Goal: Task Accomplishment & Management: Use online tool/utility

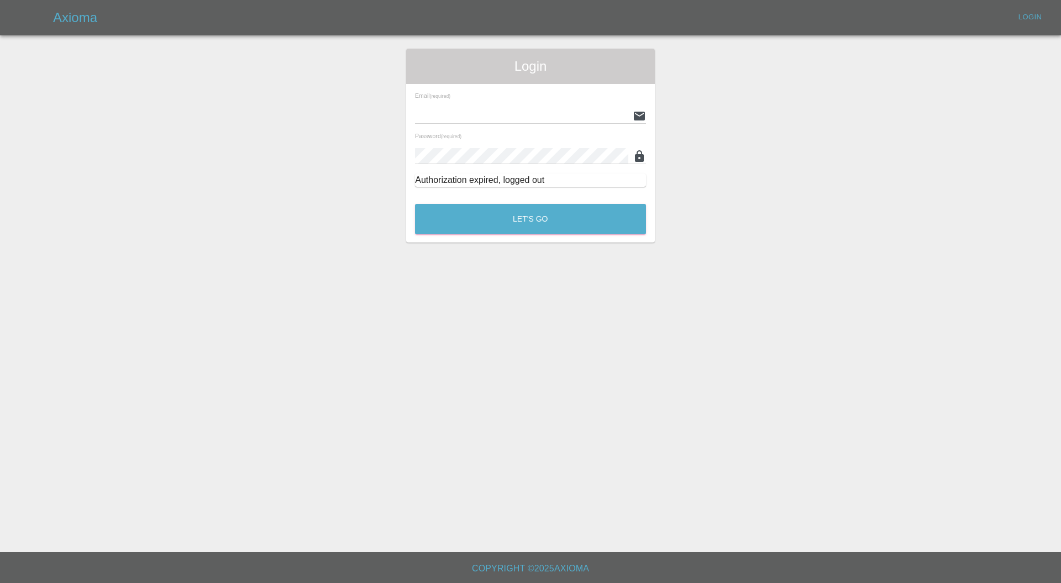
type input "carl.ainsworth@axioma.co.uk"
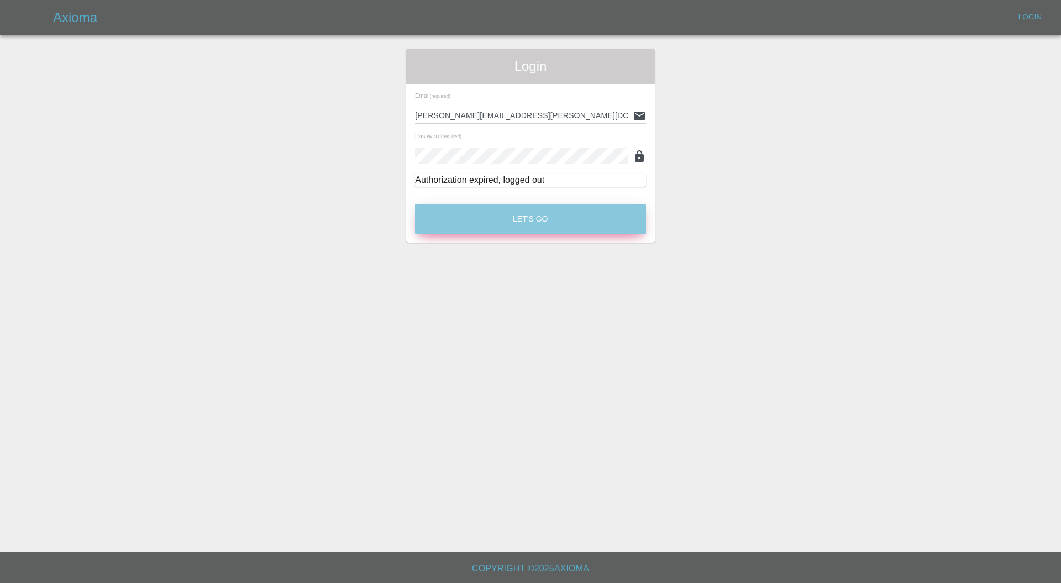
click at [522, 213] on button "Let's Go" at bounding box center [530, 219] width 231 height 30
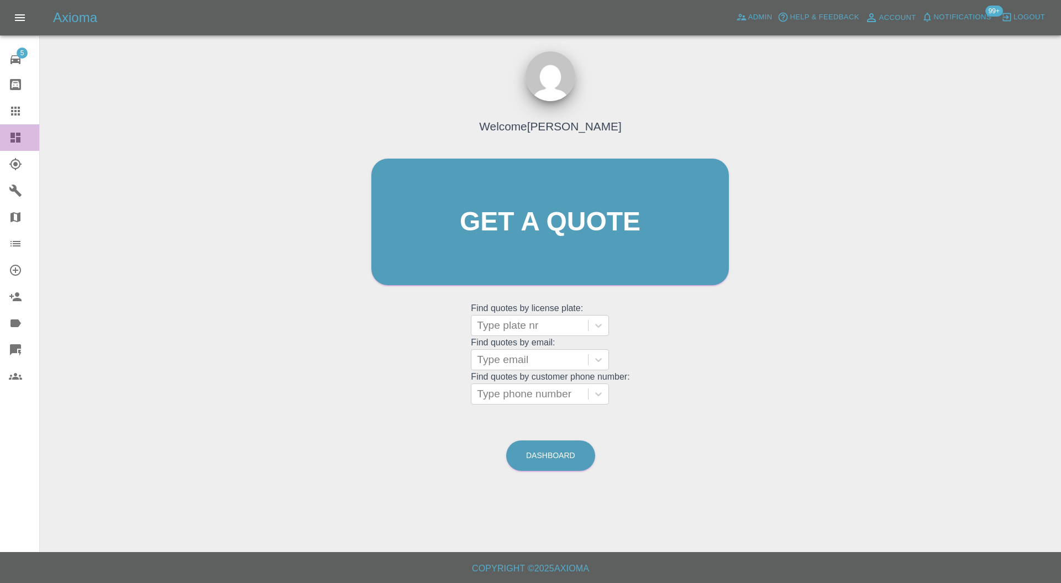
click at [19, 133] on icon at bounding box center [15, 138] width 10 height 10
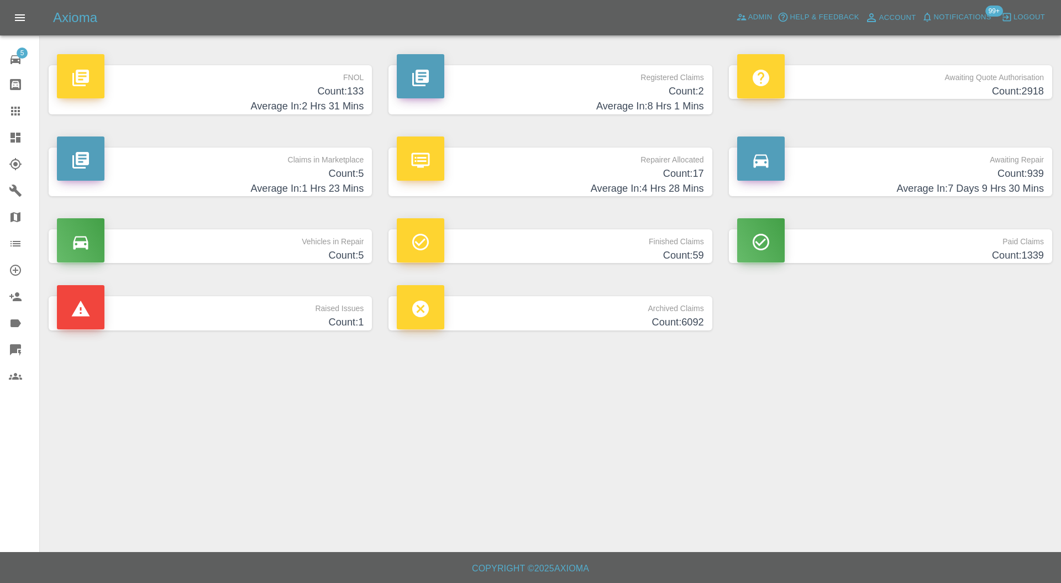
click at [314, 156] on p "Claims in Marketplace" at bounding box center [210, 157] width 307 height 19
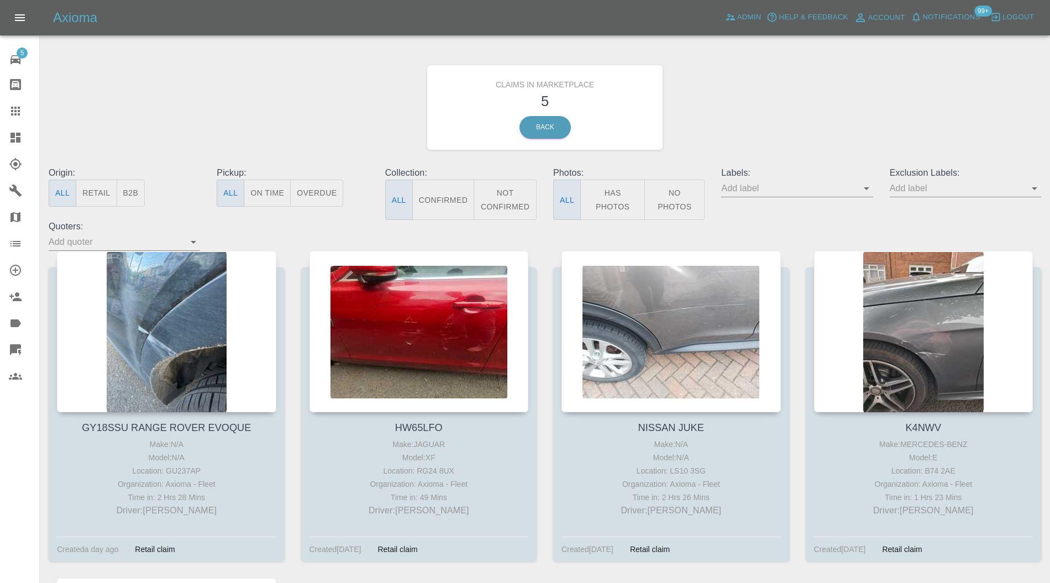
click at [133, 331] on div at bounding box center [166, 331] width 219 height 161
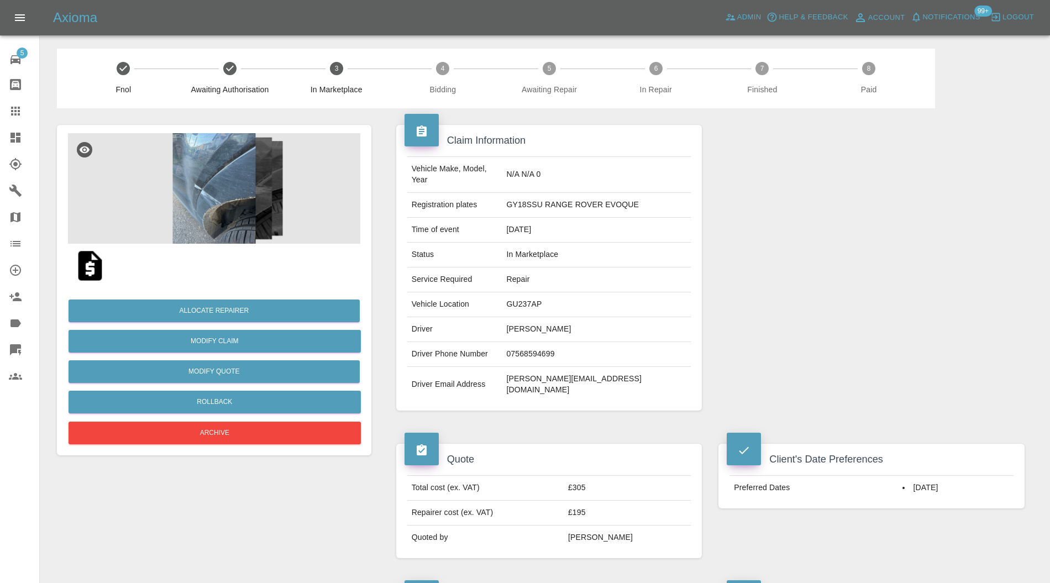
click at [239, 204] on img at bounding box center [214, 188] width 292 height 111
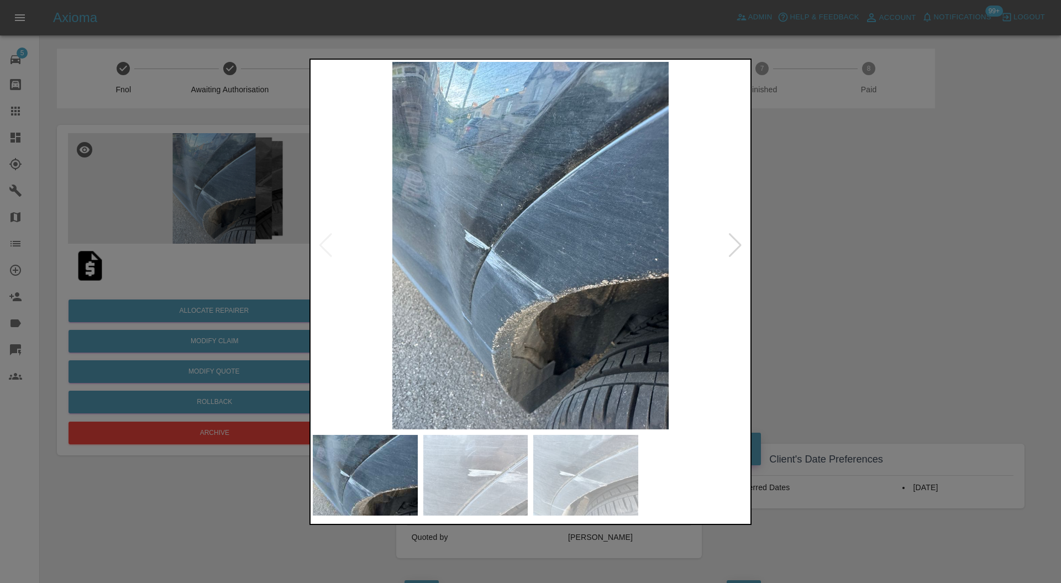
click at [747, 246] on img at bounding box center [530, 246] width 435 height 368
click at [738, 240] on div at bounding box center [735, 245] width 15 height 24
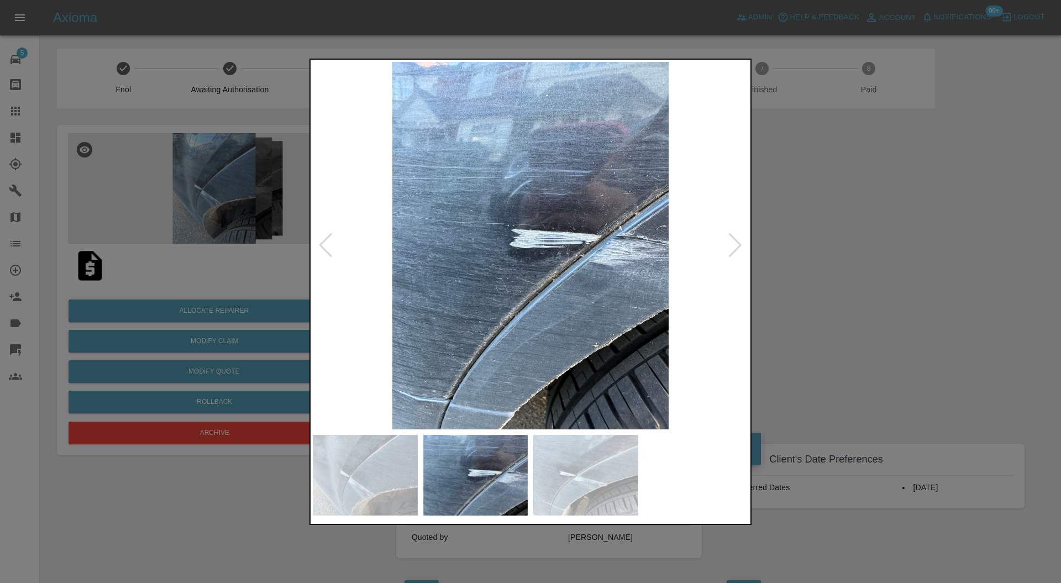
click at [736, 240] on div at bounding box center [735, 245] width 15 height 24
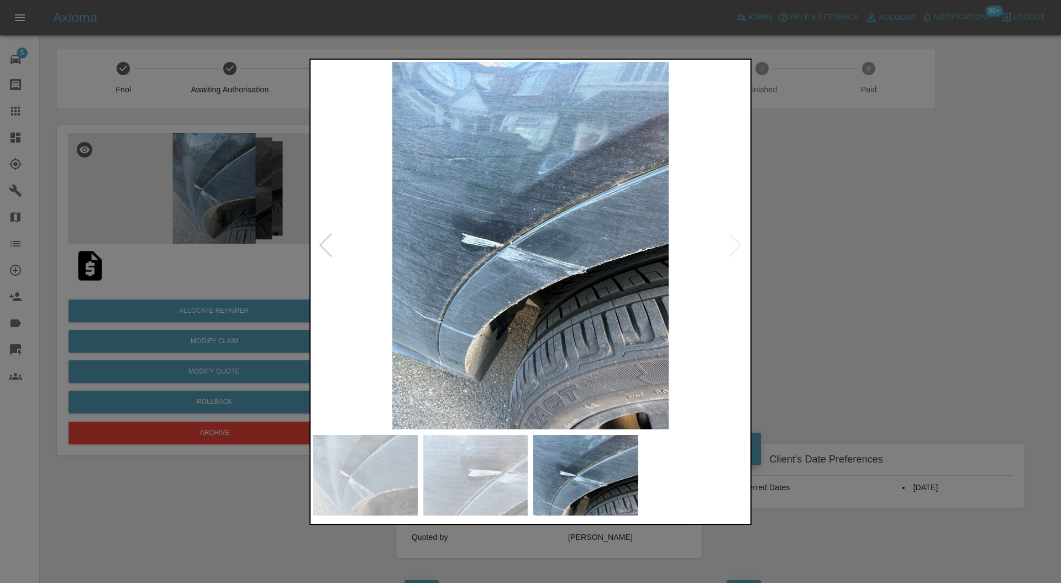
click at [756, 233] on div at bounding box center [530, 291] width 1061 height 583
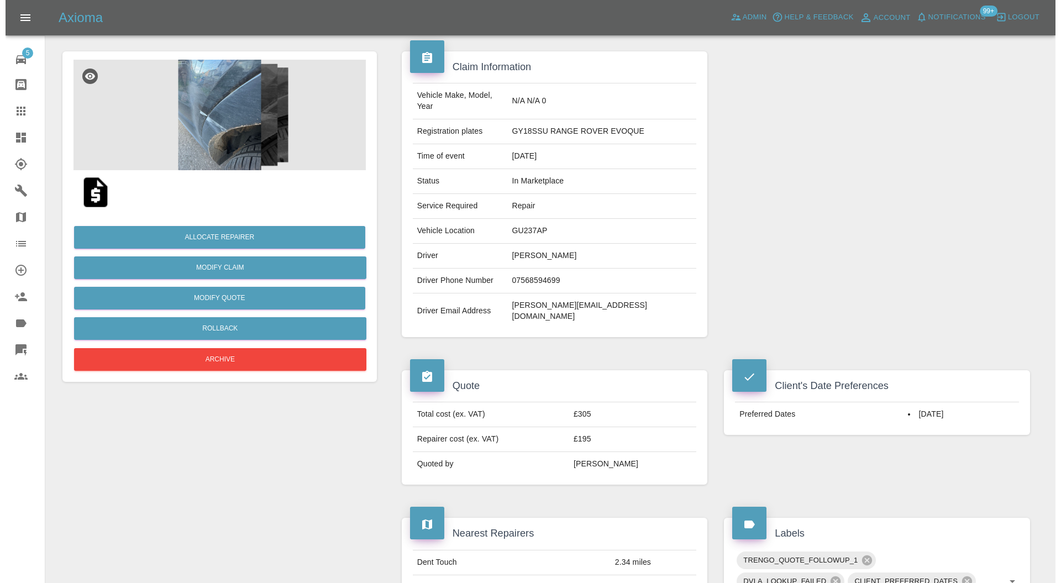
scroll to position [44, 0]
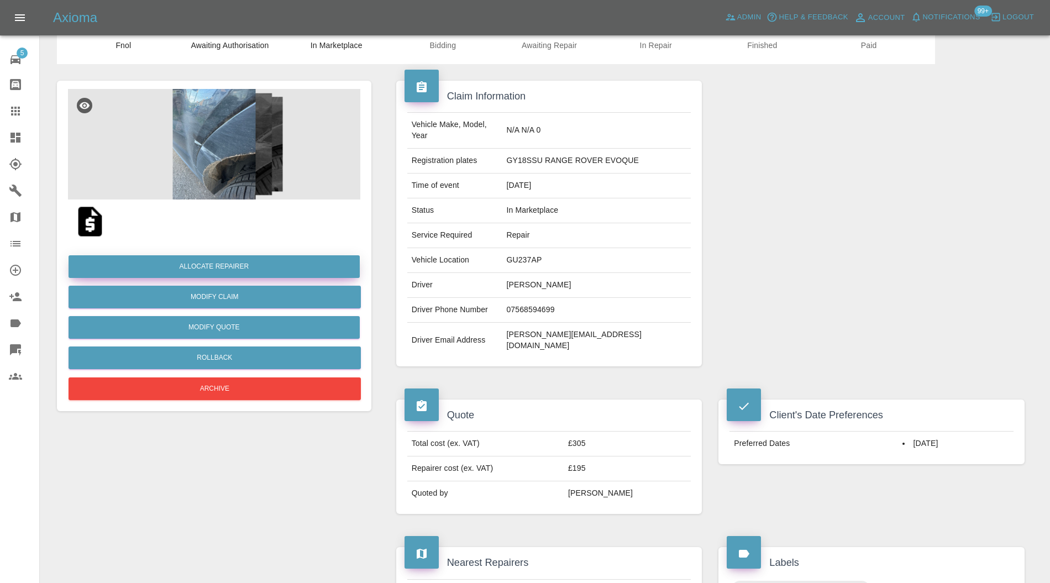
click at [227, 262] on button "Allocate Repairer" at bounding box center [214, 266] width 291 height 23
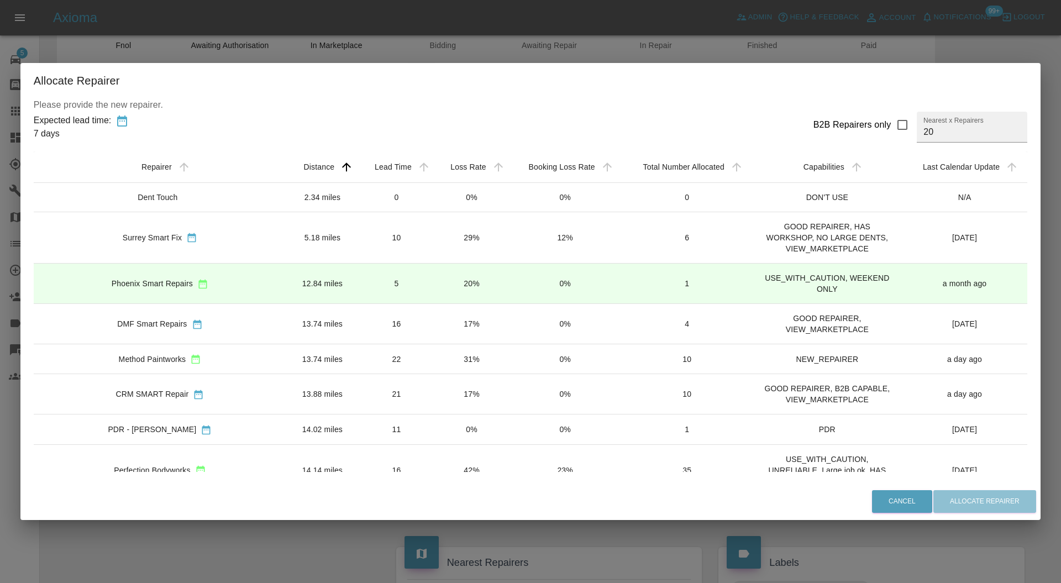
click at [359, 274] on td "5" at bounding box center [397, 283] width 76 height 40
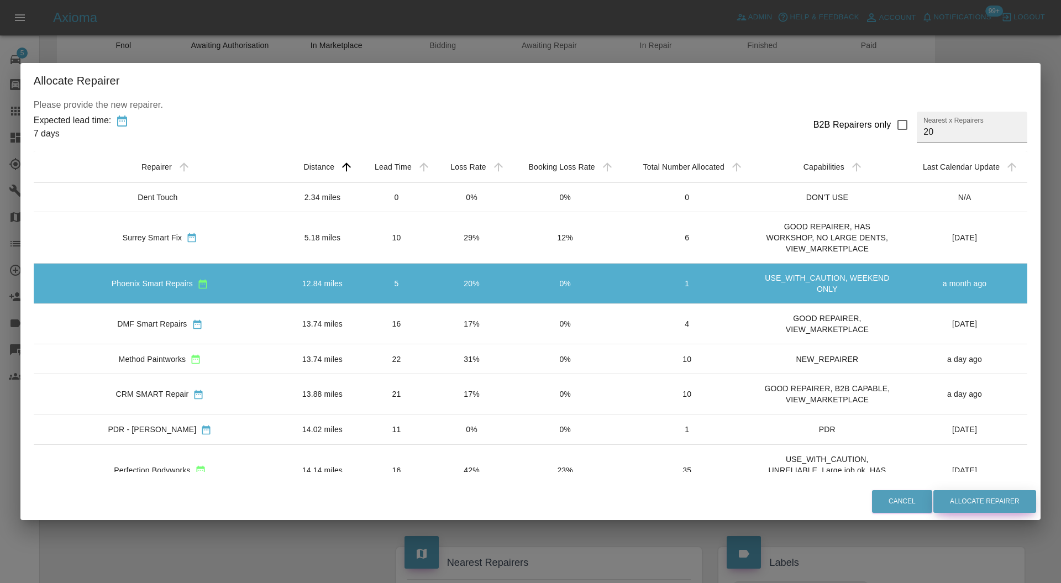
click at [933, 500] on button "Allocate Repairer" at bounding box center [984, 501] width 103 height 23
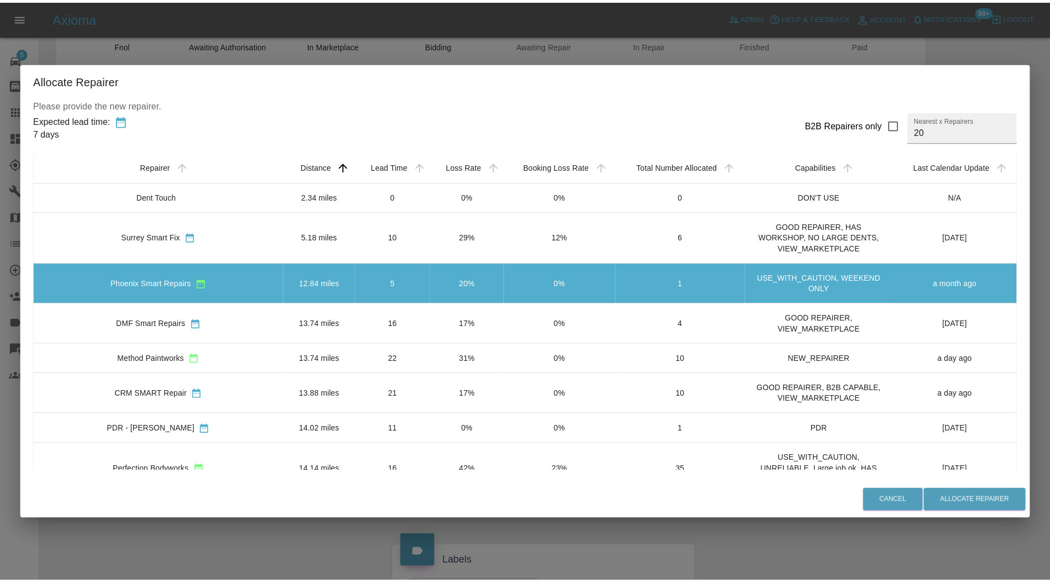
scroll to position [0, 0]
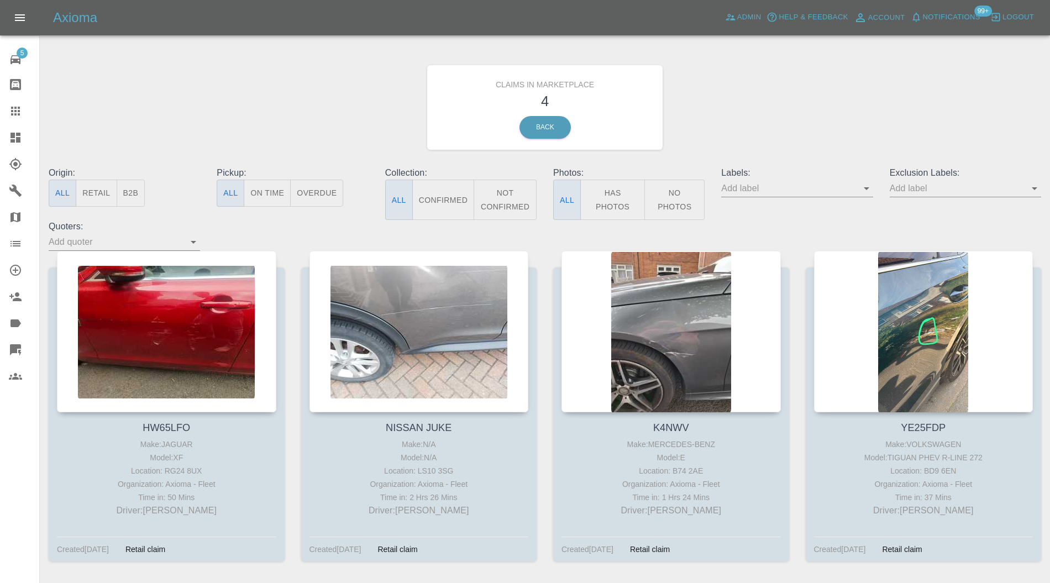
click at [185, 284] on div at bounding box center [166, 331] width 219 height 161
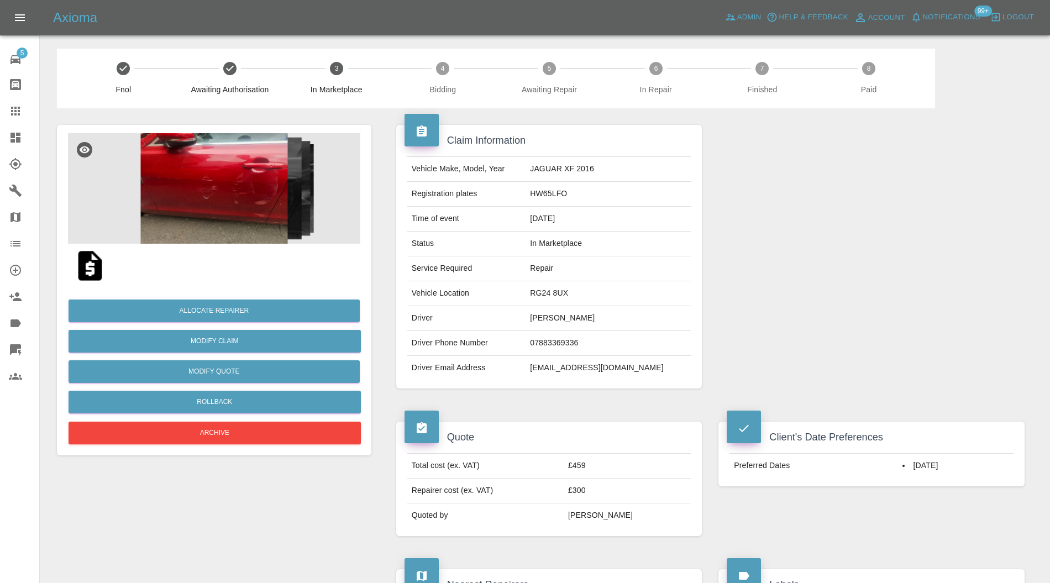
click at [248, 201] on img at bounding box center [214, 188] width 292 height 111
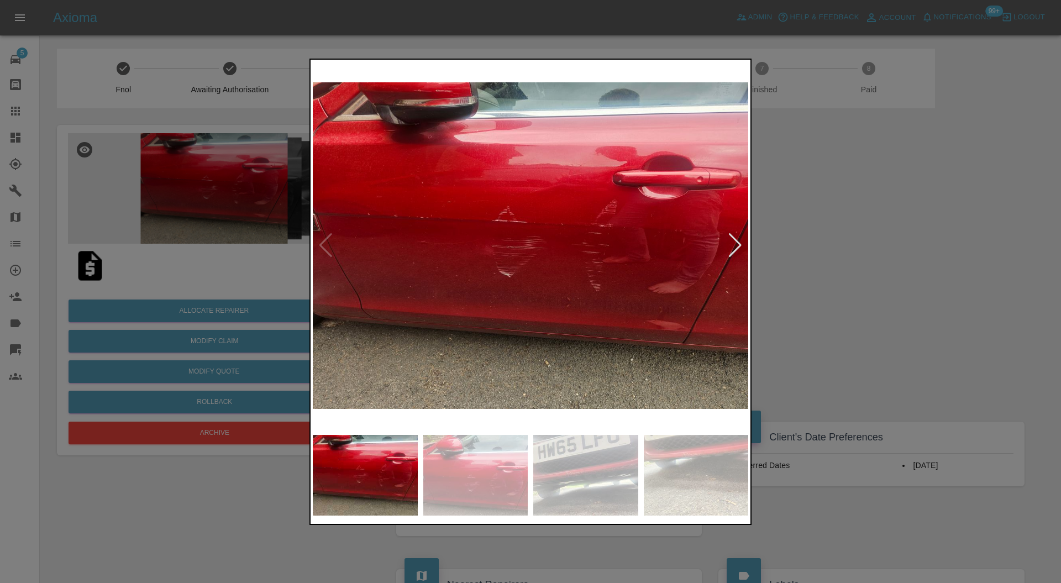
click at [737, 244] on div at bounding box center [735, 245] width 15 height 24
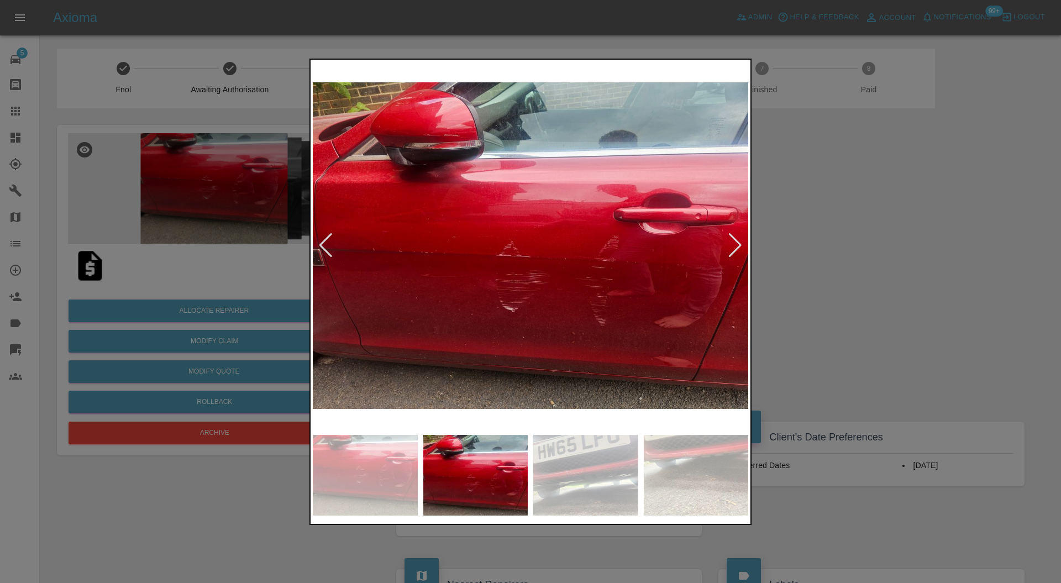
click at [737, 243] on div at bounding box center [735, 245] width 15 height 24
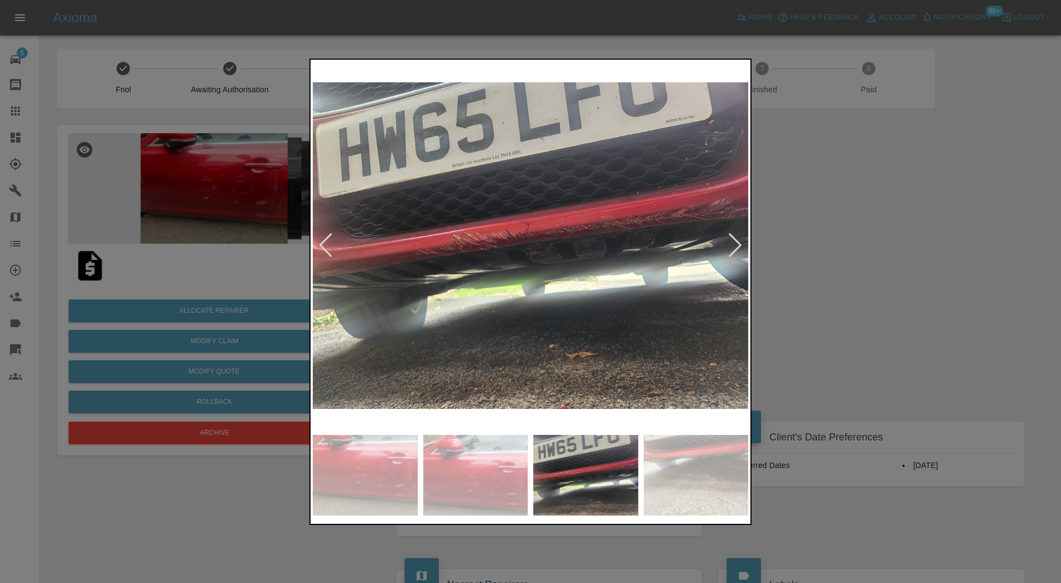
click at [737, 243] on div at bounding box center [735, 245] width 15 height 24
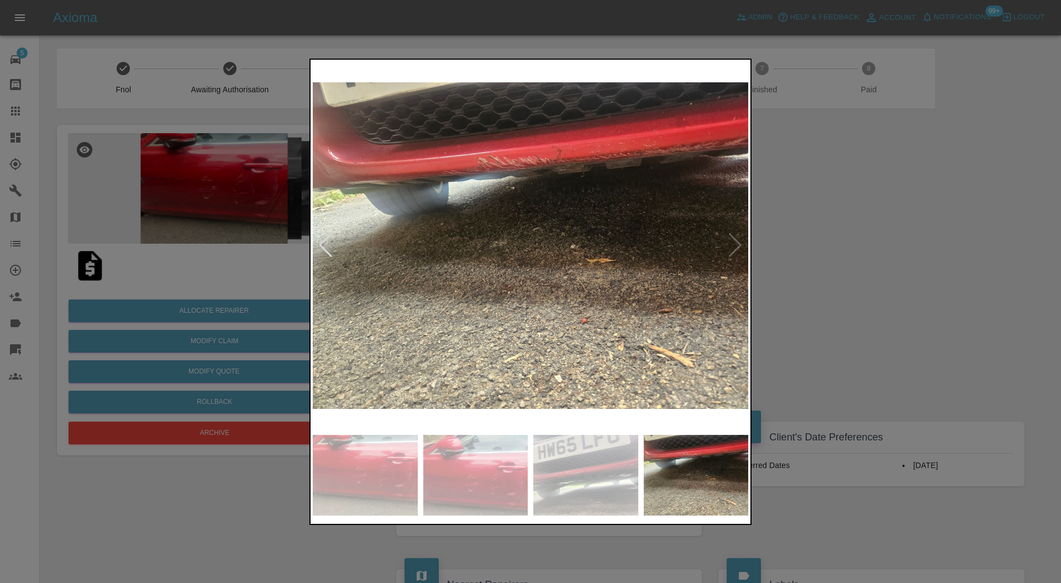
click at [737, 243] on img at bounding box center [530, 246] width 435 height 368
click at [776, 238] on div at bounding box center [530, 291] width 1061 height 583
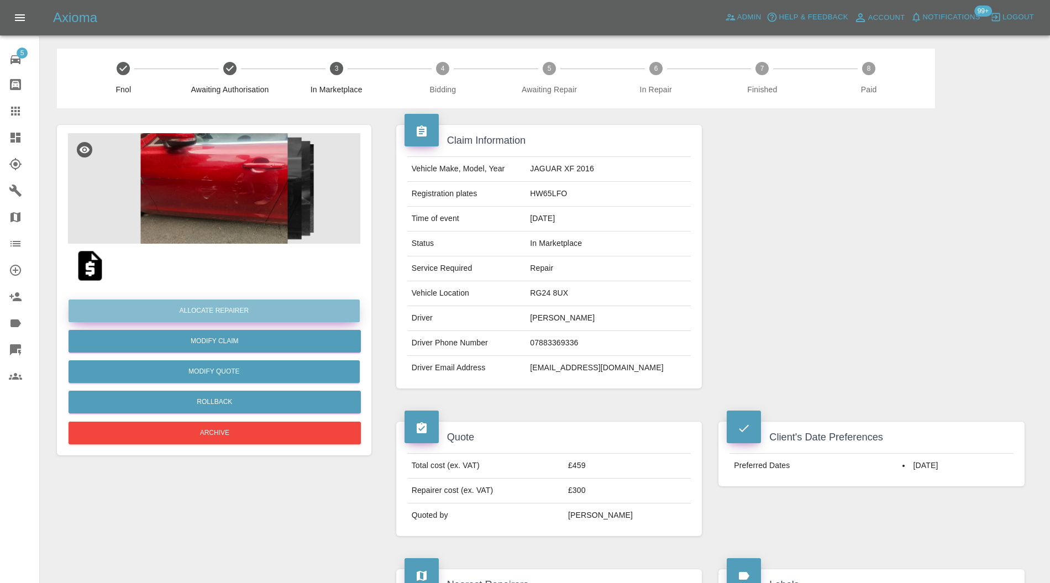
click at [229, 307] on button "Allocate Repairer" at bounding box center [214, 310] width 291 height 23
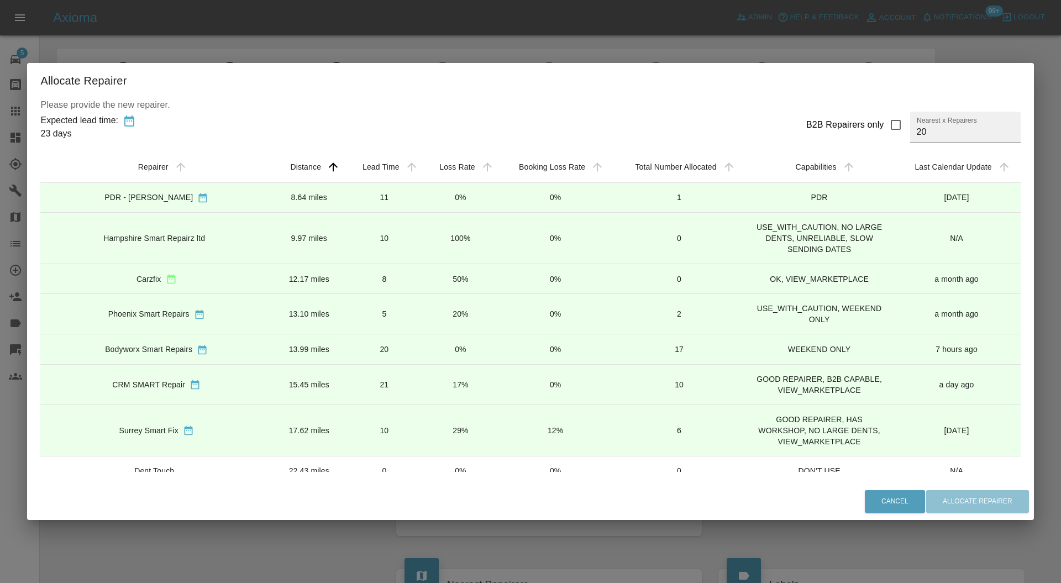
click at [231, 235] on div "Hampshire Smart Repairz ltd" at bounding box center [156, 238] width 214 height 11
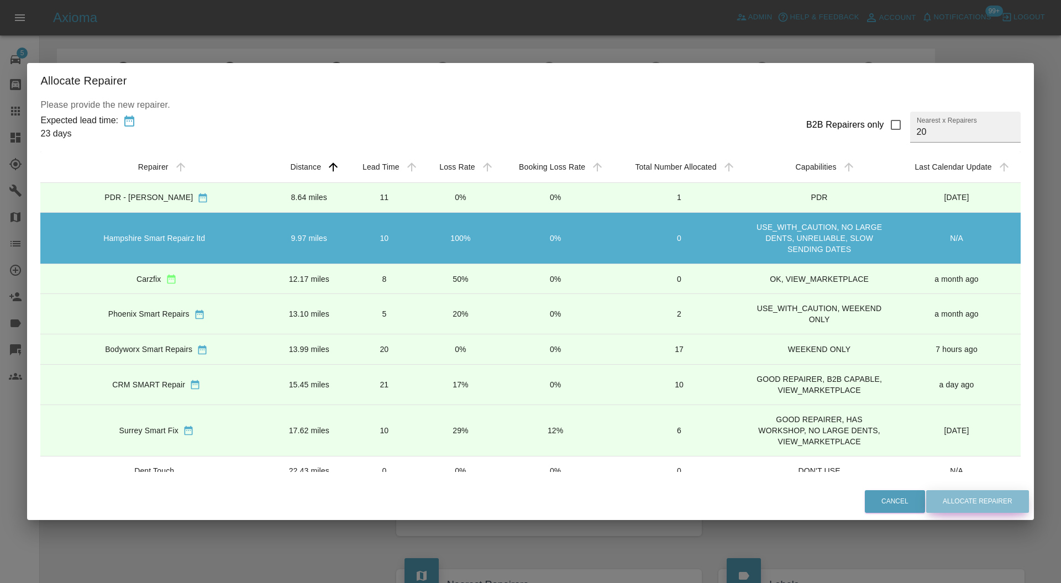
click at [937, 496] on button "Allocate Repairer" at bounding box center [977, 501] width 103 height 23
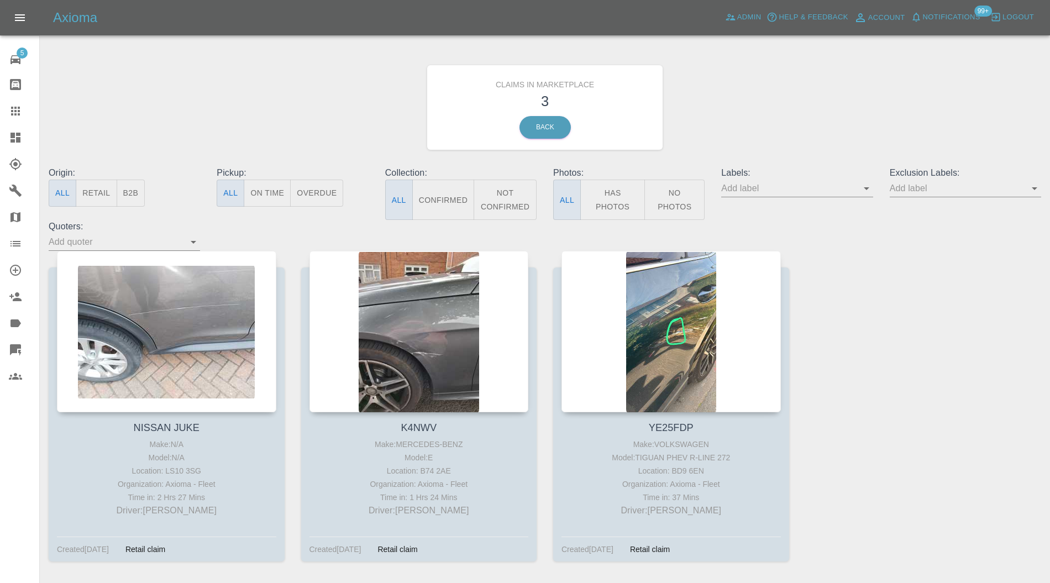
click at [147, 320] on div at bounding box center [166, 331] width 219 height 161
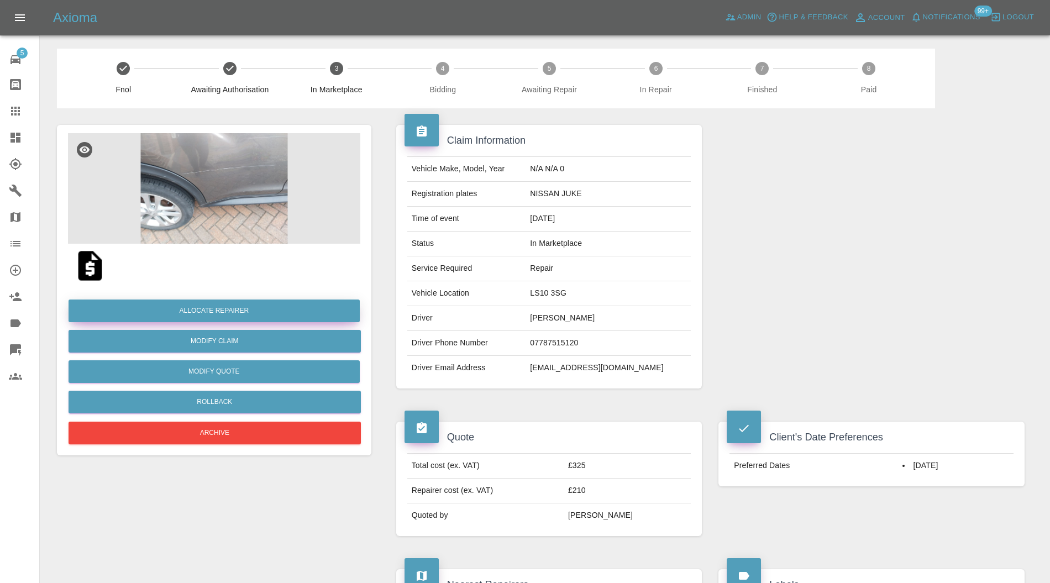
click at [271, 303] on button "Allocate Repairer" at bounding box center [214, 310] width 291 height 23
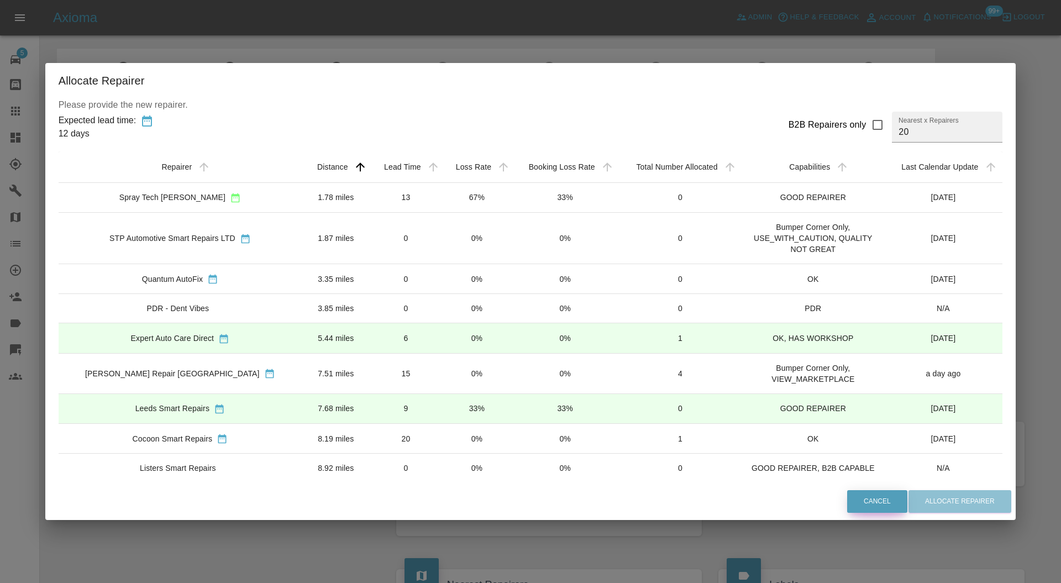
click at [872, 501] on button "Cancel" at bounding box center [877, 501] width 60 height 23
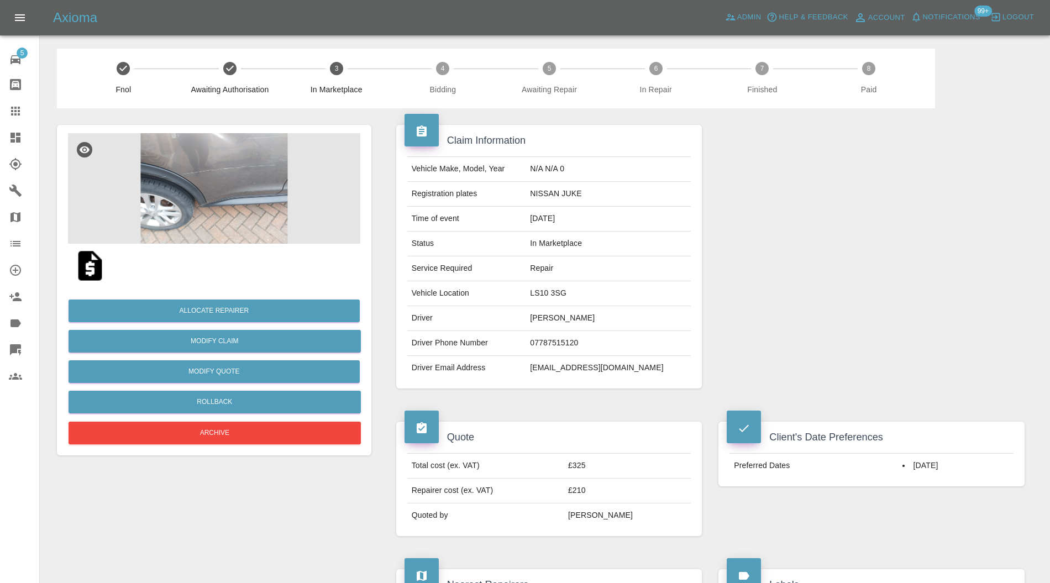
click at [246, 202] on img at bounding box center [214, 188] width 292 height 111
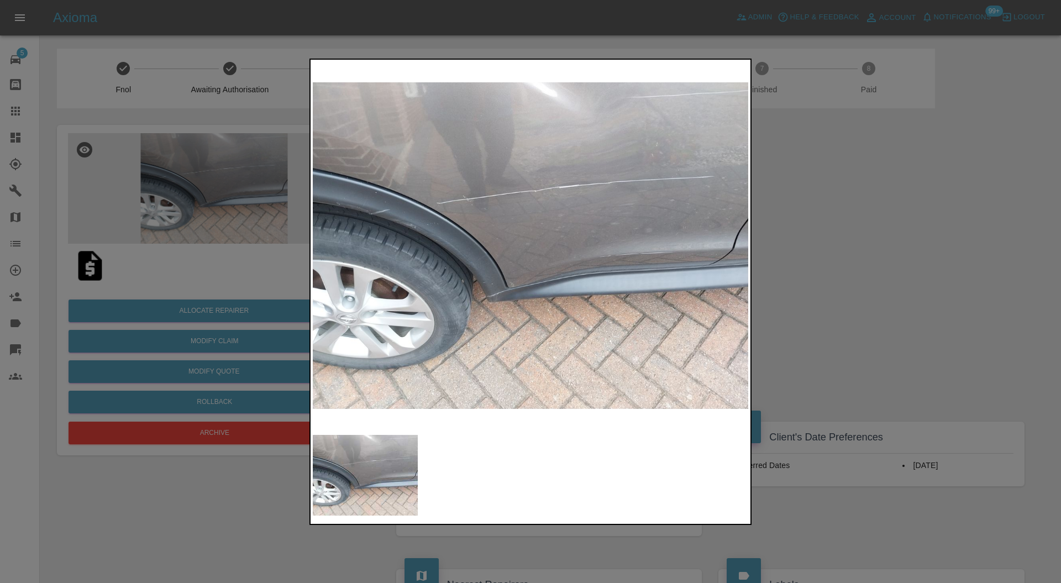
click at [822, 238] on div at bounding box center [530, 291] width 1061 height 583
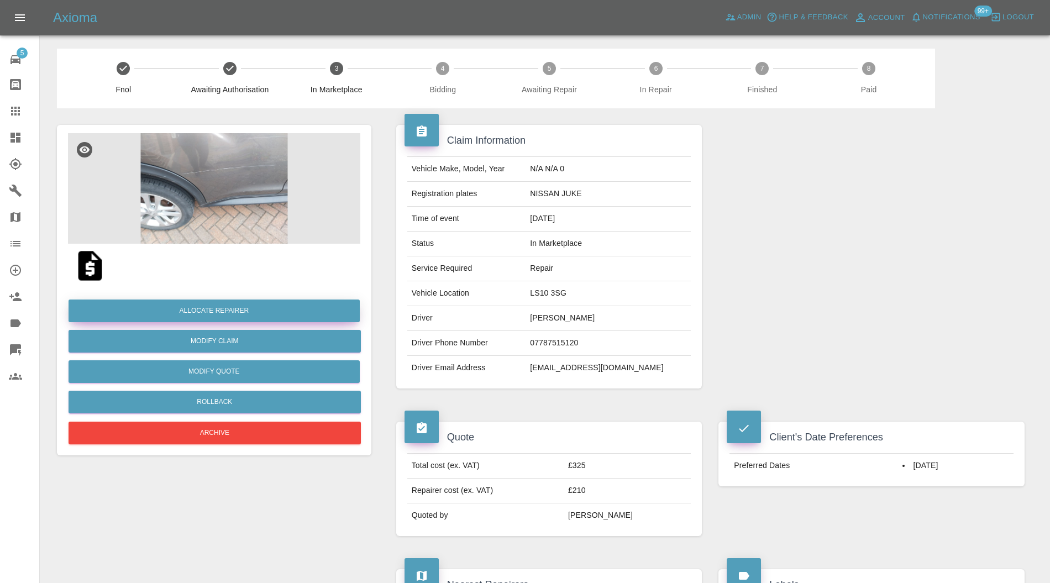
click at [221, 311] on button "Allocate Repairer" at bounding box center [214, 310] width 291 height 23
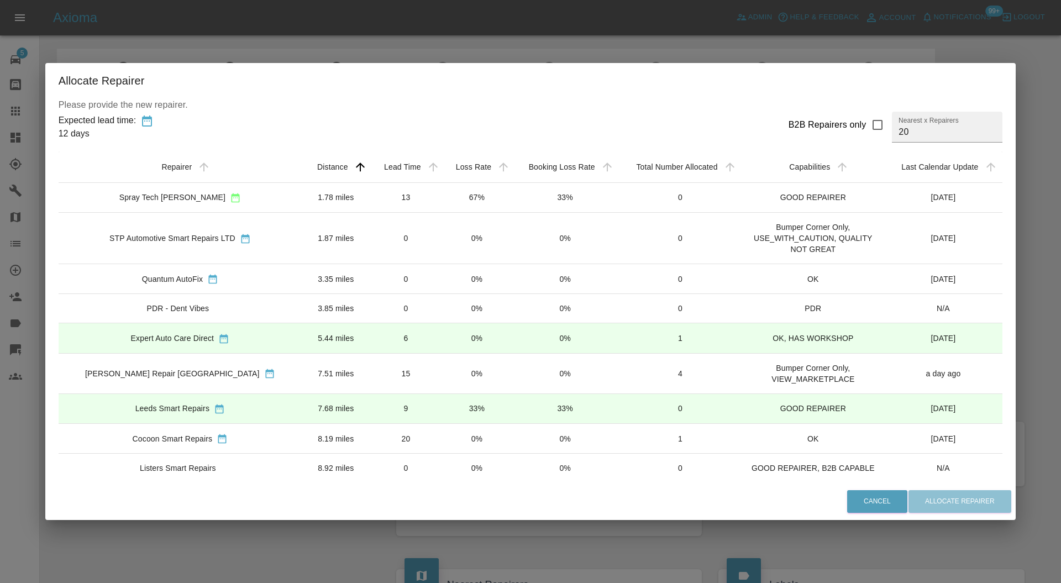
click at [370, 336] on td "6" at bounding box center [406, 338] width 72 height 30
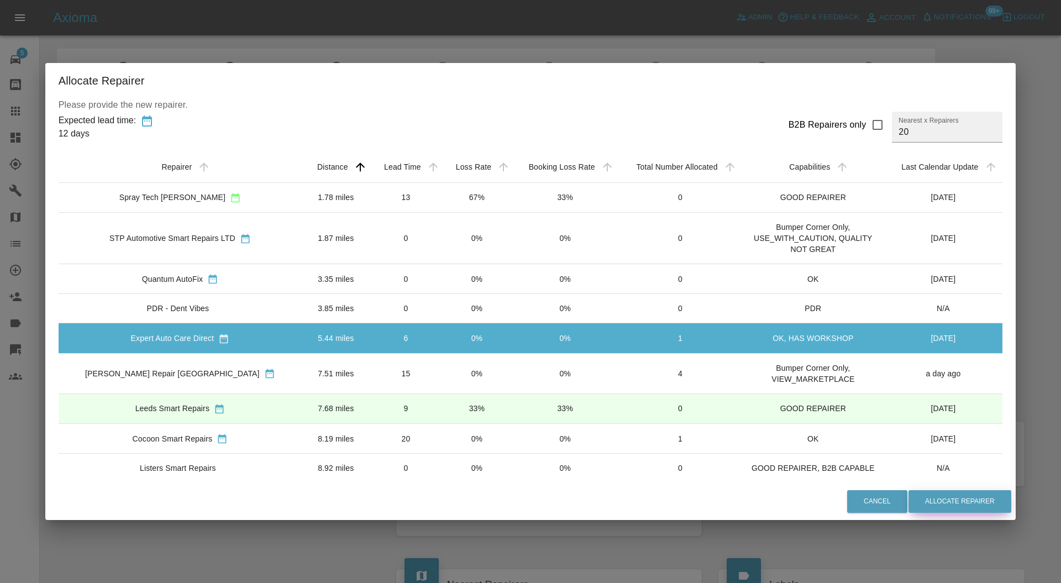
click at [939, 496] on button "Allocate Repairer" at bounding box center [959, 501] width 103 height 23
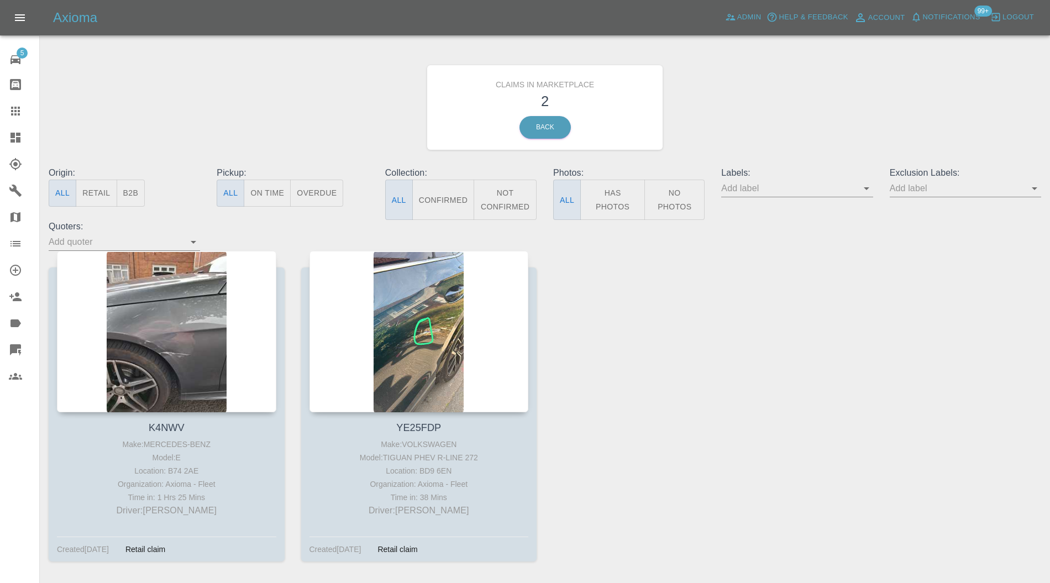
click at [190, 320] on div at bounding box center [166, 331] width 219 height 161
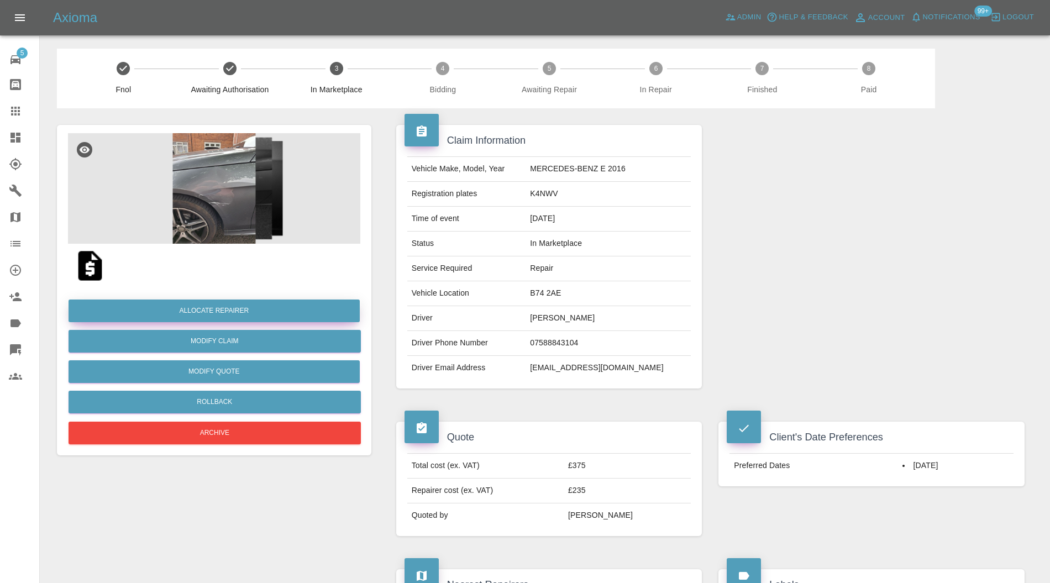
click at [234, 312] on button "Allocate Repairer" at bounding box center [214, 310] width 291 height 23
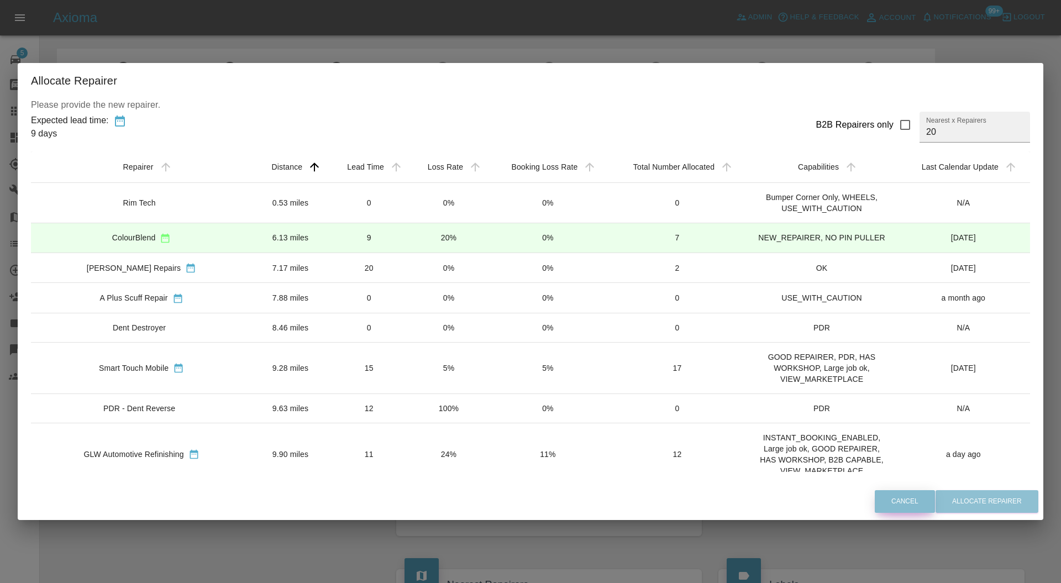
click at [898, 506] on button "Cancel" at bounding box center [905, 501] width 60 height 23
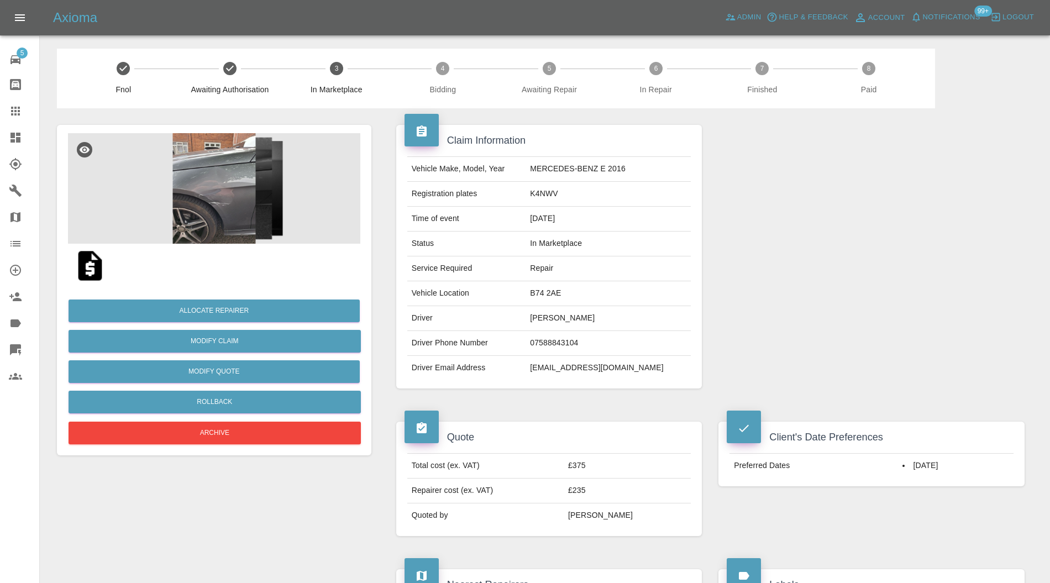
click at [253, 190] on img at bounding box center [214, 188] width 292 height 111
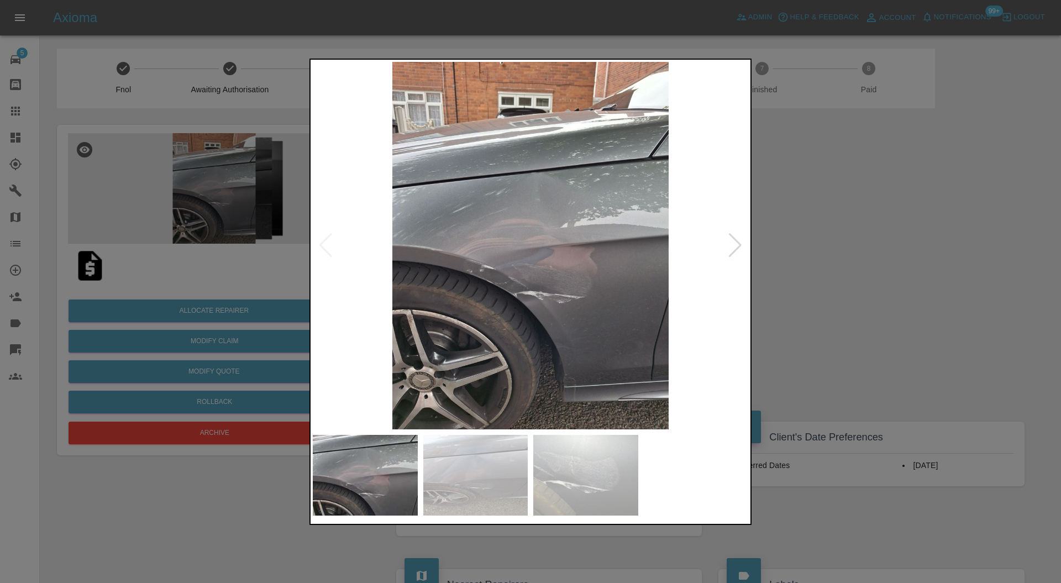
click at [738, 253] on div at bounding box center [735, 245] width 15 height 24
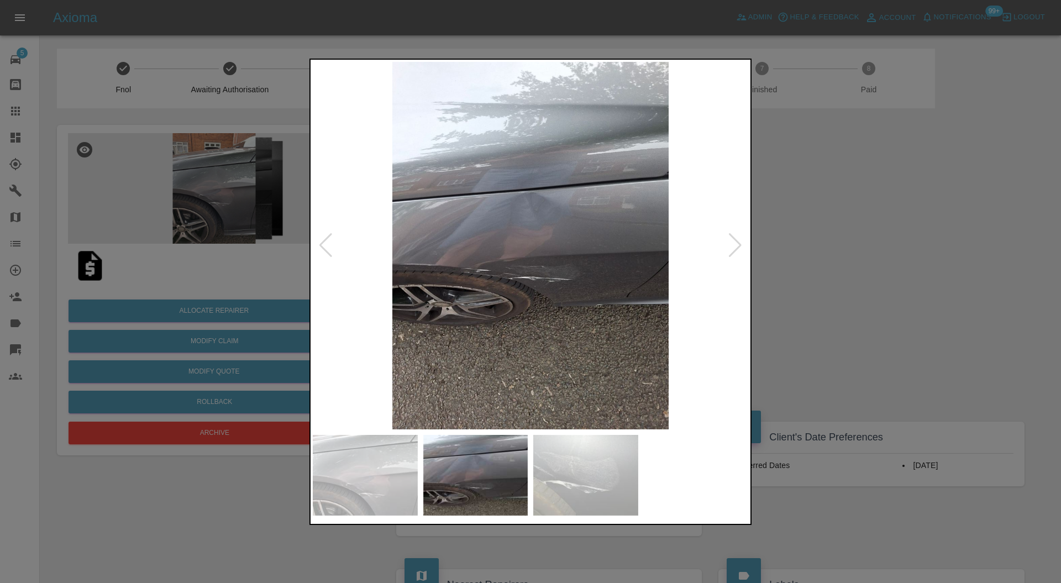
click at [738, 253] on div at bounding box center [735, 245] width 15 height 24
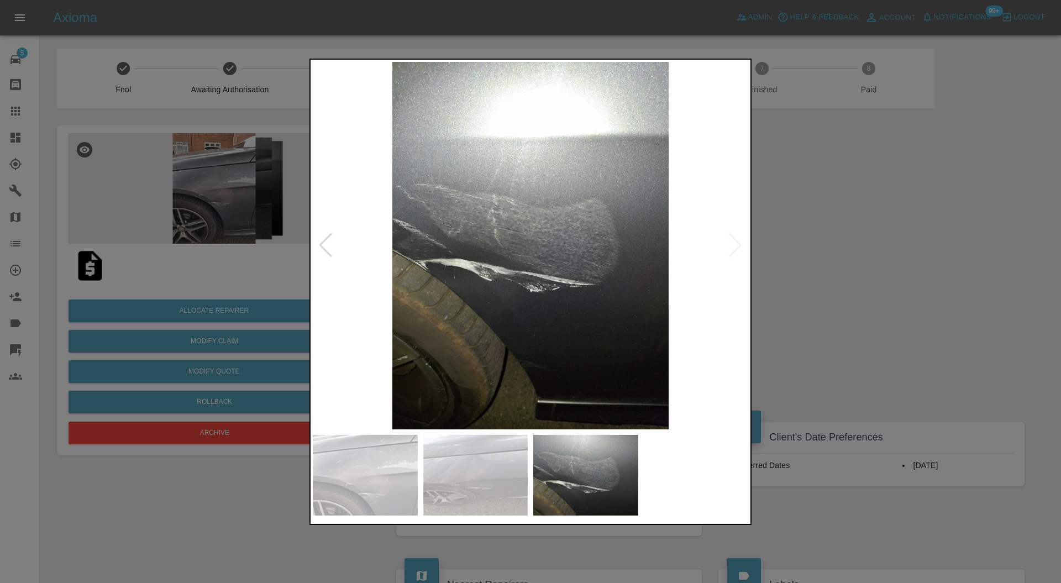
click at [738, 253] on img at bounding box center [530, 246] width 435 height 368
click at [323, 246] on div at bounding box center [325, 245] width 15 height 24
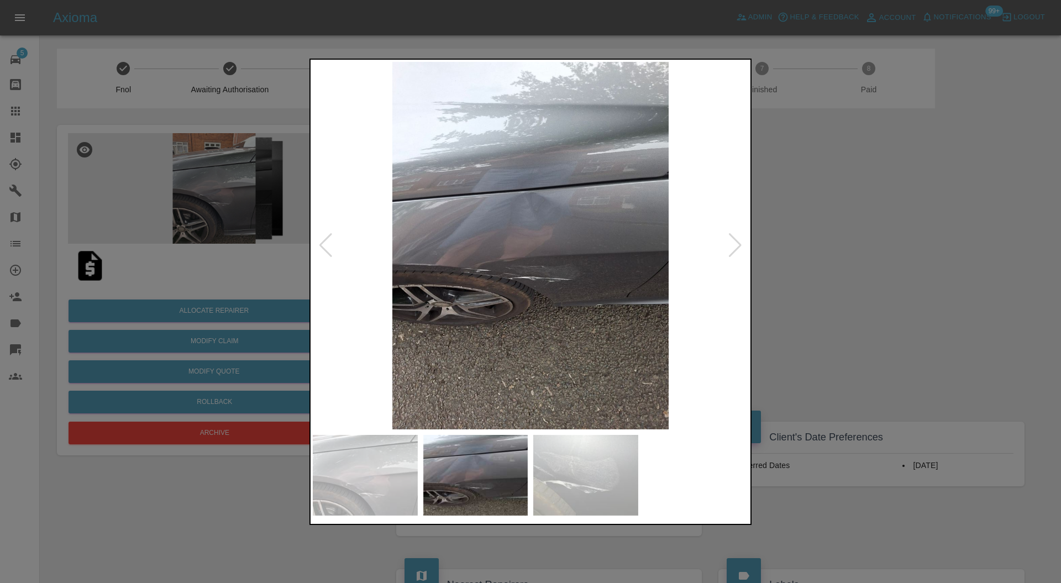
click at [938, 261] on div at bounding box center [530, 291] width 1061 height 583
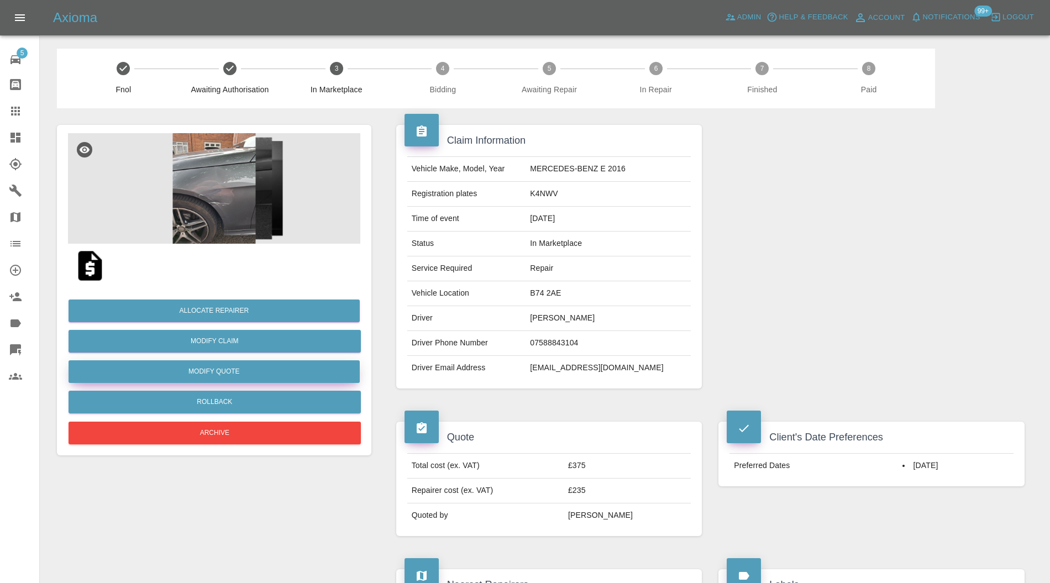
click at [290, 371] on button "Modify Quote" at bounding box center [214, 371] width 291 height 23
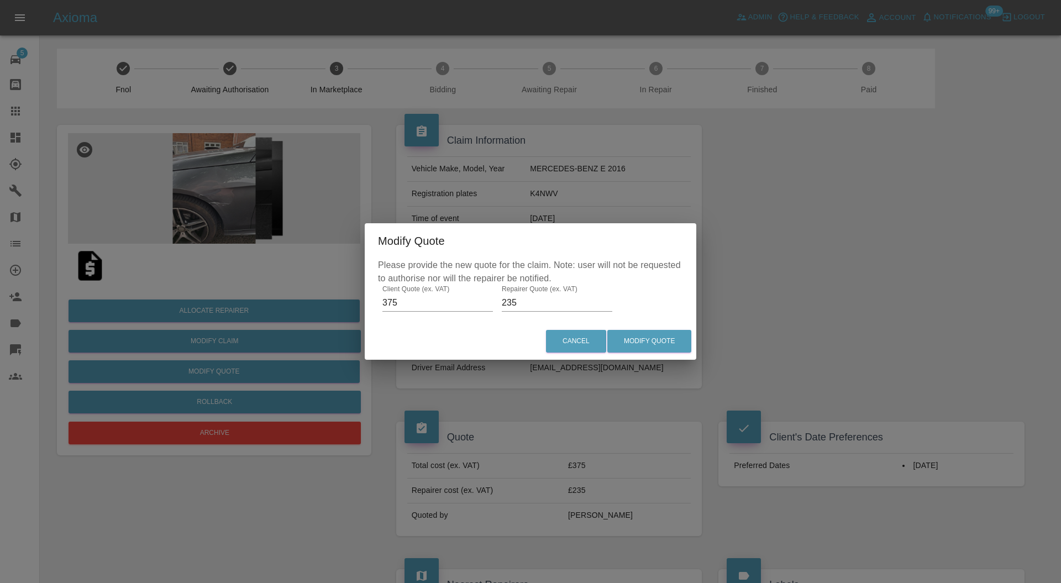
click at [532, 305] on input "235" at bounding box center [557, 303] width 111 height 18
type input "260"
click at [636, 345] on button "Modify Quote" at bounding box center [649, 341] width 84 height 23
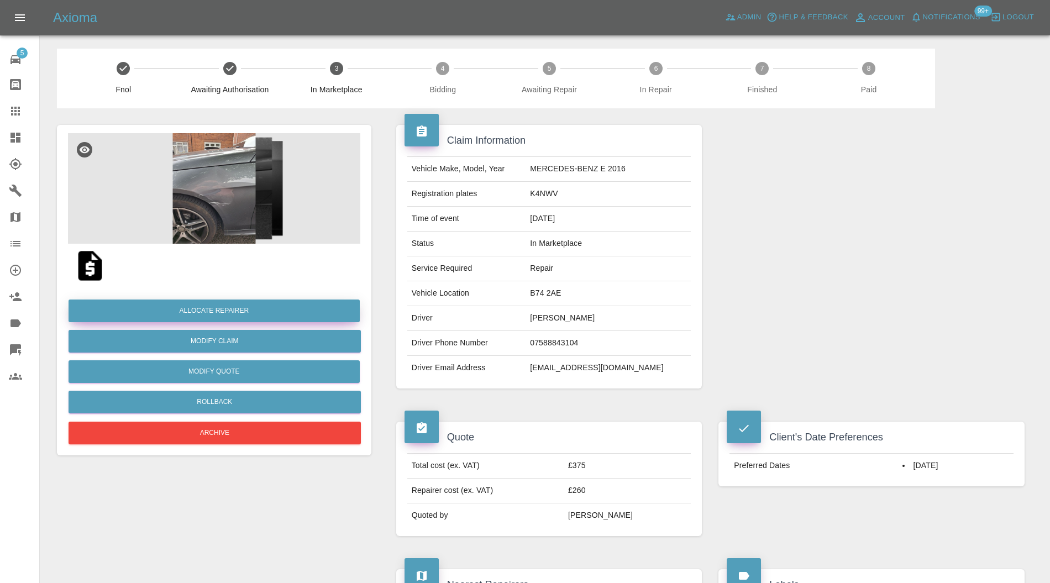
click at [277, 312] on button "Allocate Repairer" at bounding box center [214, 310] width 291 height 23
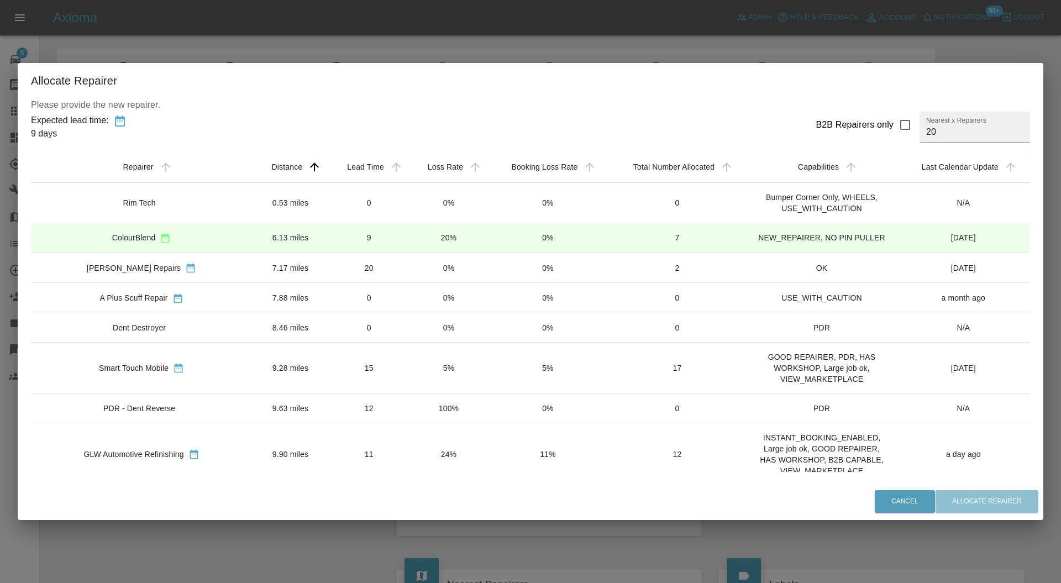
click at [329, 351] on td "15" at bounding box center [369, 367] width 81 height 51
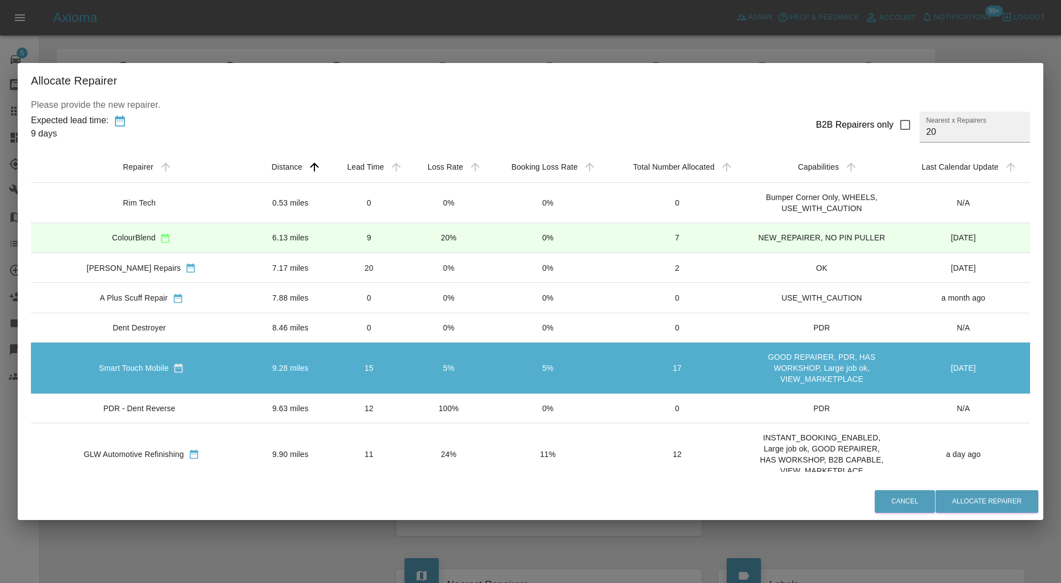
click at [356, 441] on td "11" at bounding box center [369, 454] width 81 height 62
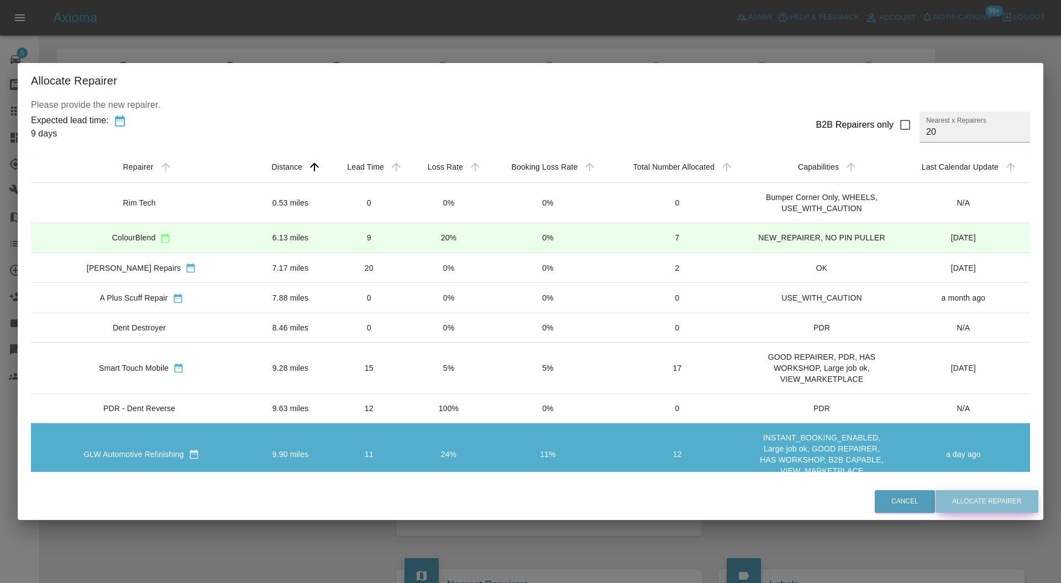
click at [974, 498] on button "Allocate Repairer" at bounding box center [986, 501] width 103 height 23
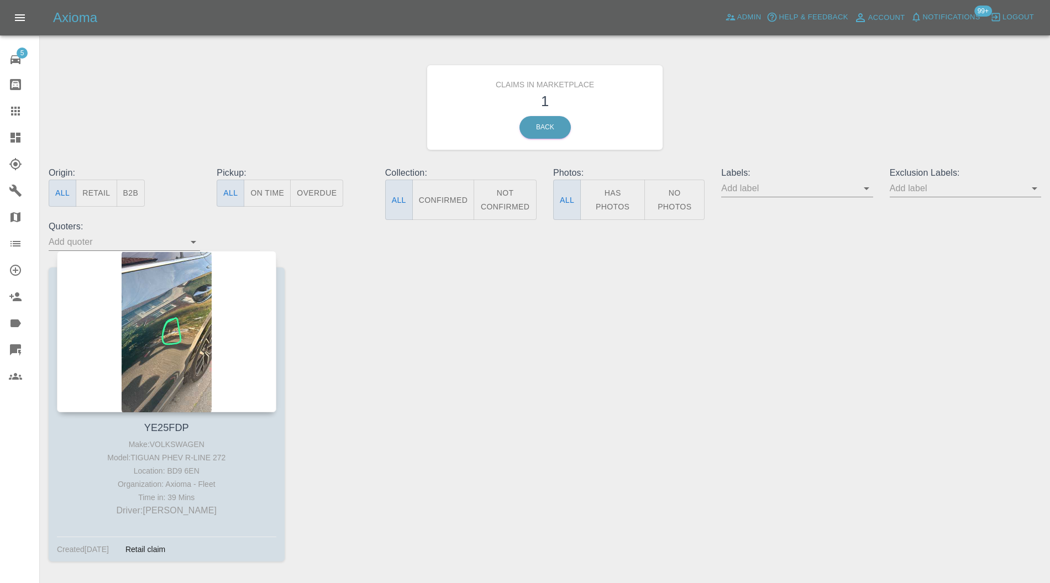
click at [190, 288] on div at bounding box center [166, 331] width 219 height 161
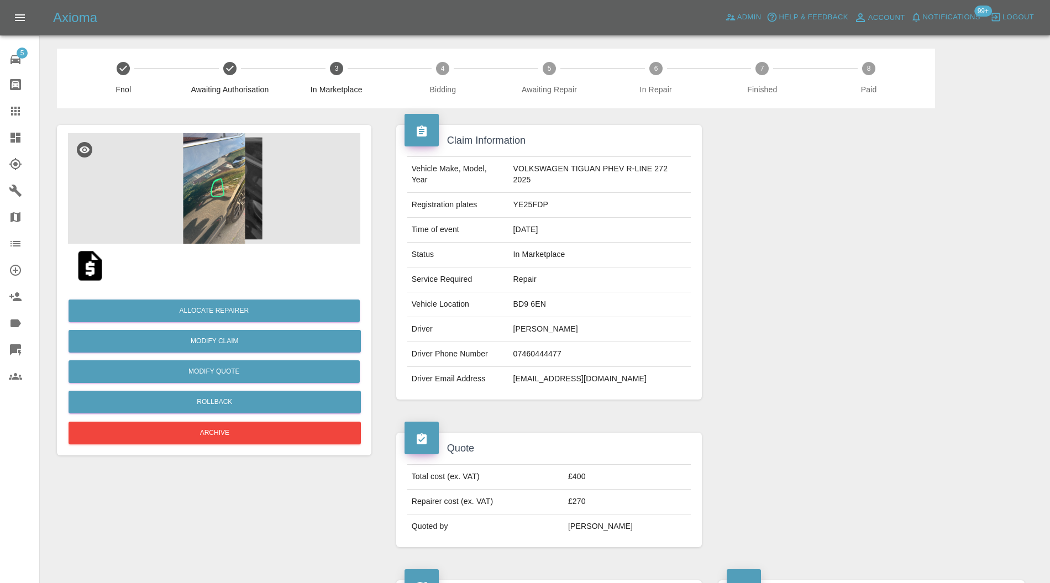
click at [215, 214] on img at bounding box center [214, 188] width 292 height 111
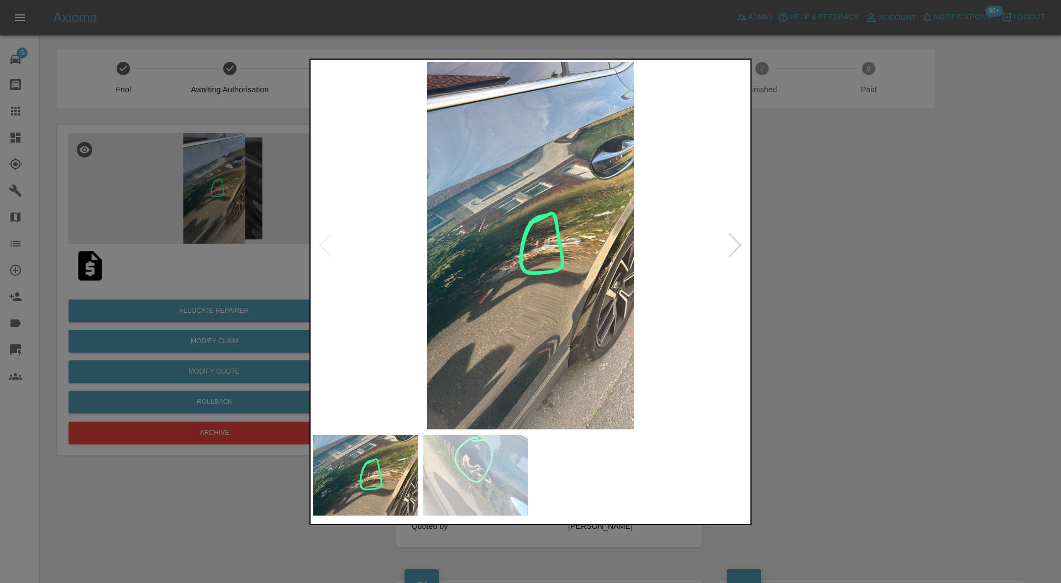
click at [738, 241] on div at bounding box center [735, 245] width 15 height 24
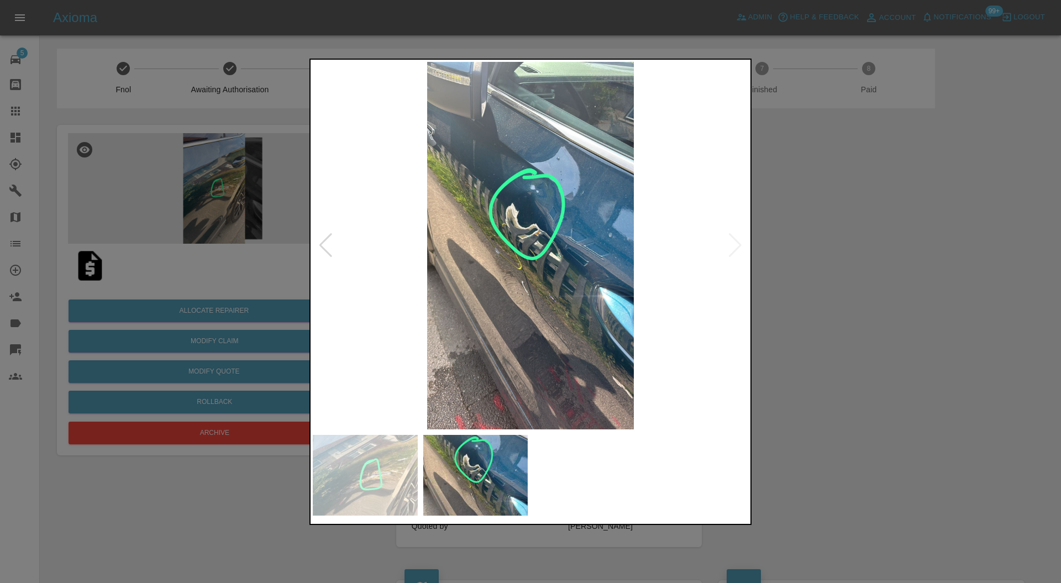
click at [738, 241] on img at bounding box center [530, 246] width 435 height 368
click at [873, 250] on div at bounding box center [530, 291] width 1061 height 583
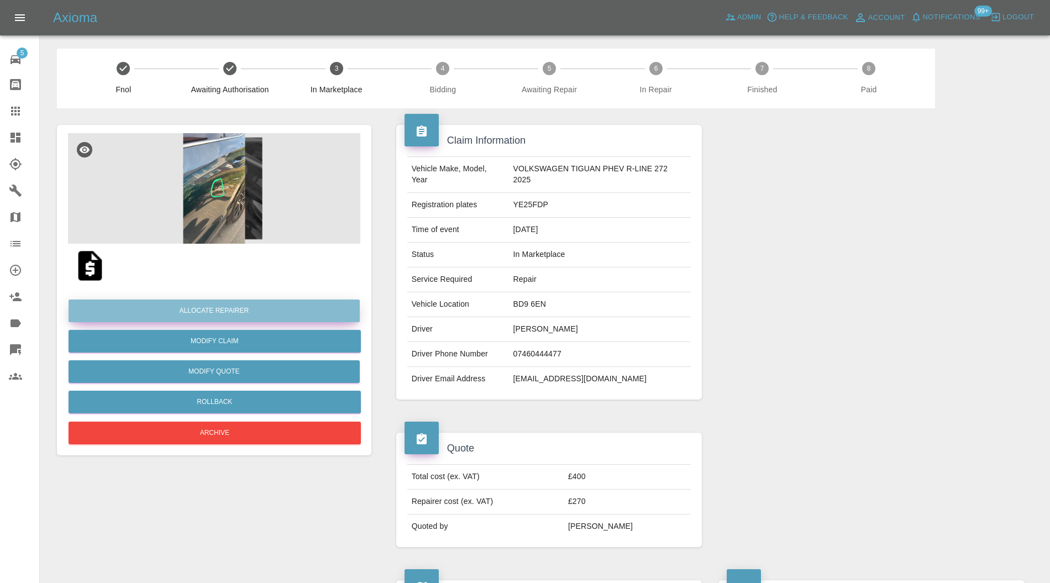
click at [293, 304] on button "Allocate Repairer" at bounding box center [214, 310] width 291 height 23
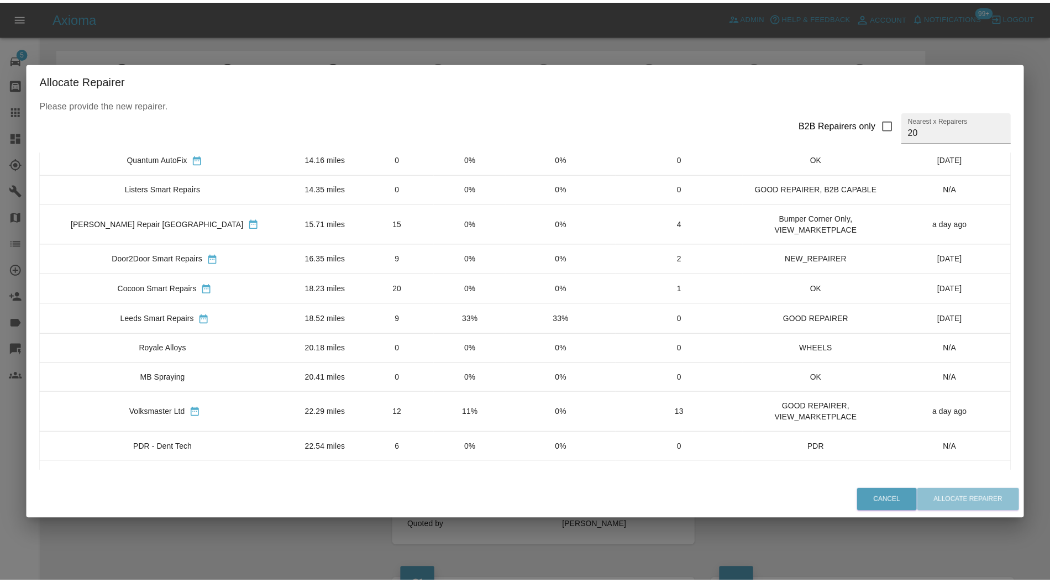
scroll to position [81, 0]
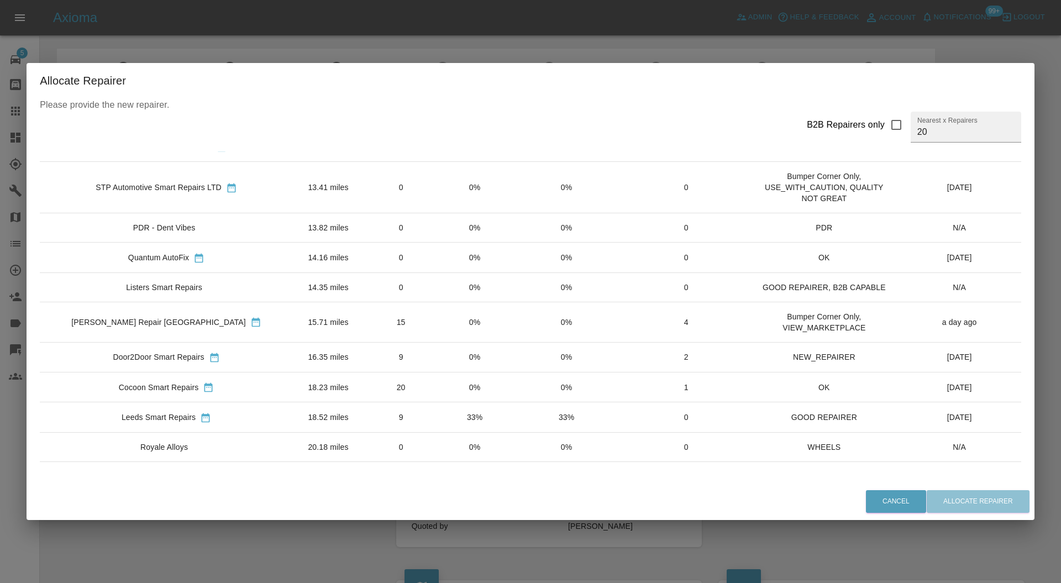
click at [333, 383] on td "18.23 miles" at bounding box center [328, 387] width 71 height 30
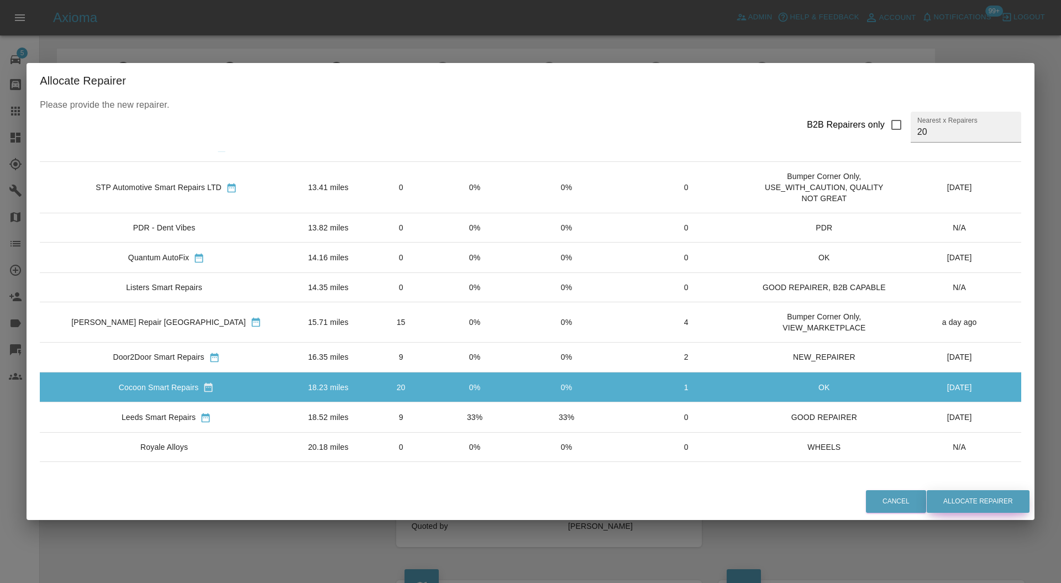
click at [967, 499] on button "Allocate Repairer" at bounding box center [978, 501] width 103 height 23
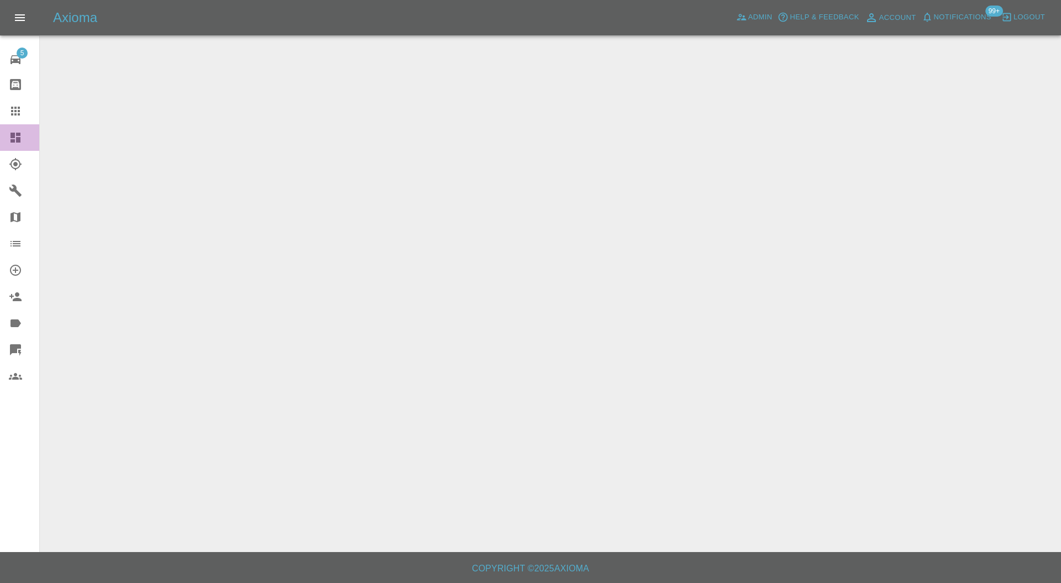
click at [18, 127] on link "Dashboard" at bounding box center [19, 137] width 39 height 27
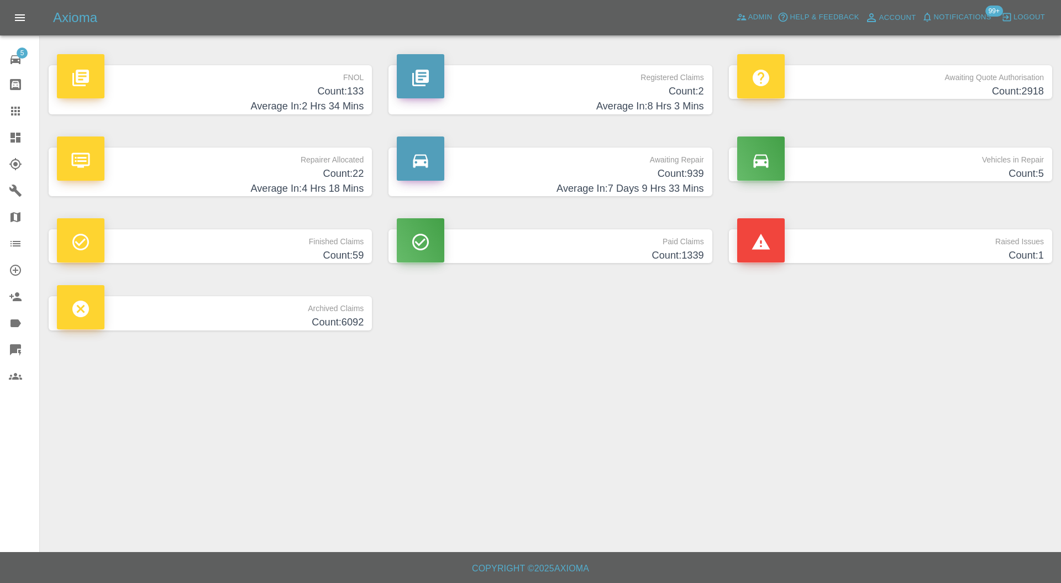
click at [897, 256] on h4 "Count: 1" at bounding box center [890, 255] width 307 height 15
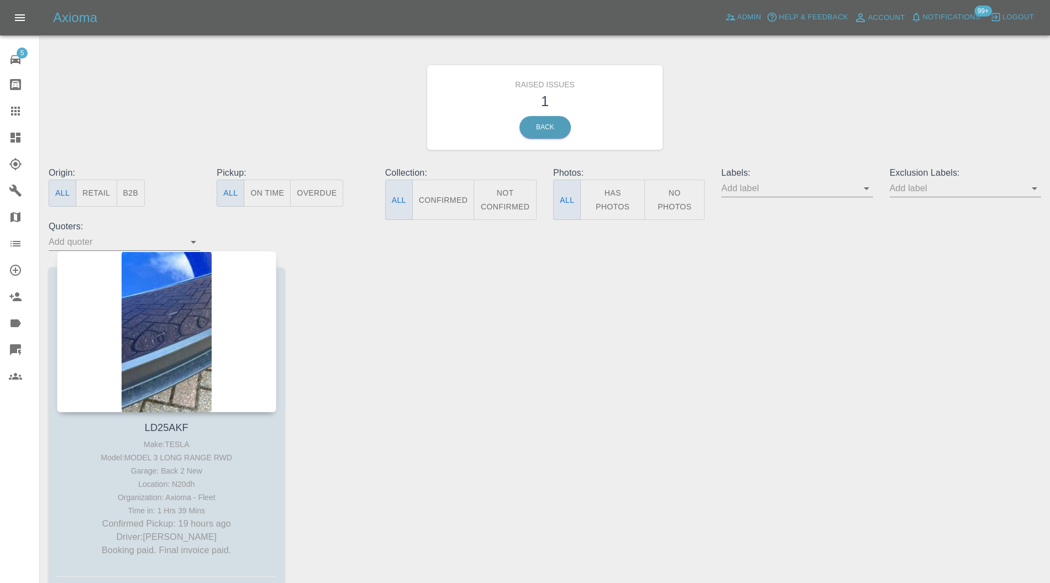
click at [169, 320] on div at bounding box center [166, 331] width 219 height 161
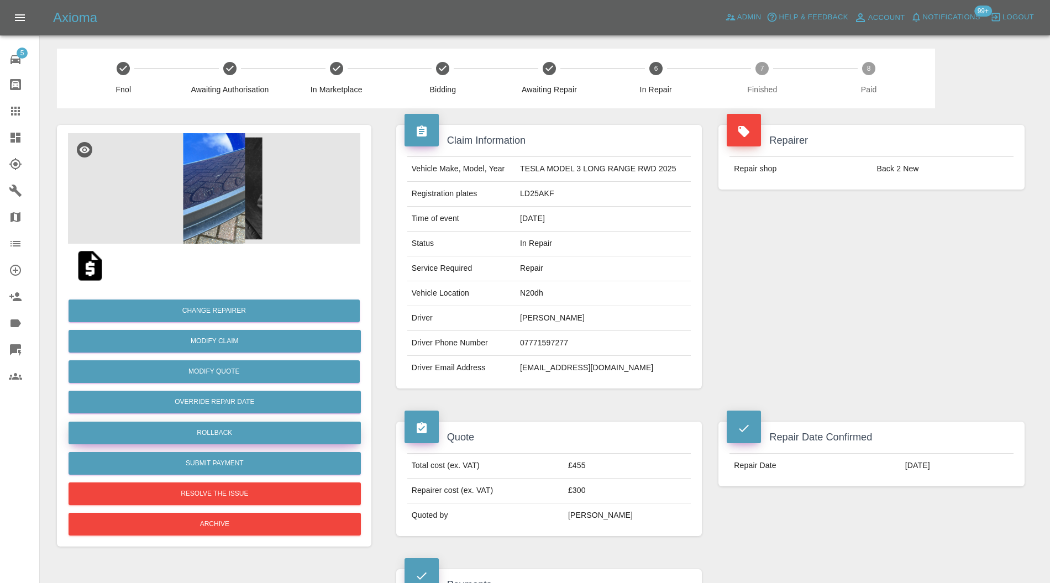
click at [254, 433] on button "Rollback" at bounding box center [215, 433] width 292 height 23
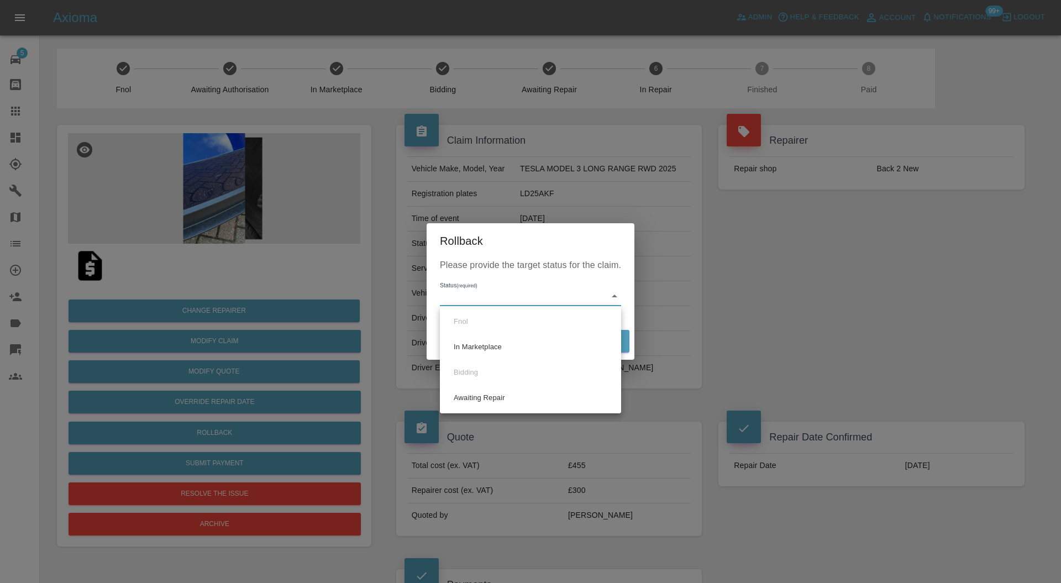
click at [506, 403] on li "Awaiting Repair" at bounding box center [531, 397] width 176 height 25
type input "awaiting-pickup"
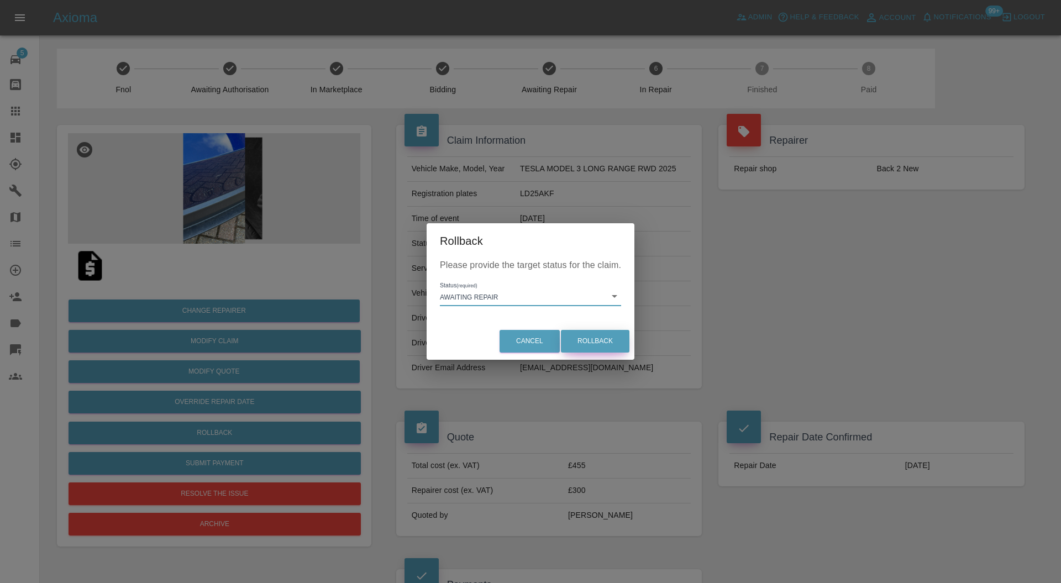
click at [576, 337] on button "Rollback" at bounding box center [595, 341] width 69 height 23
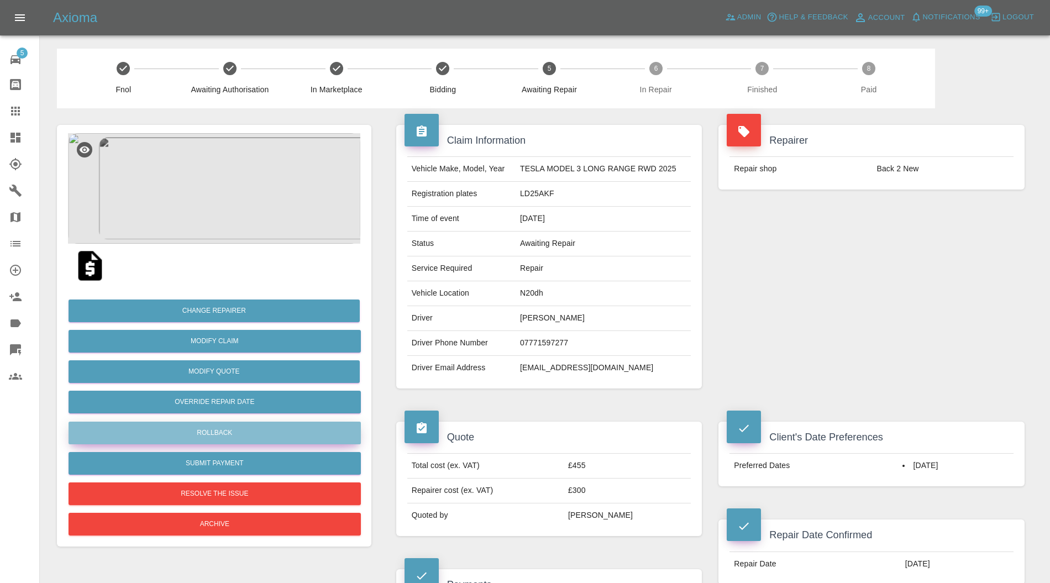
click at [246, 425] on button "Rollback" at bounding box center [215, 433] width 292 height 23
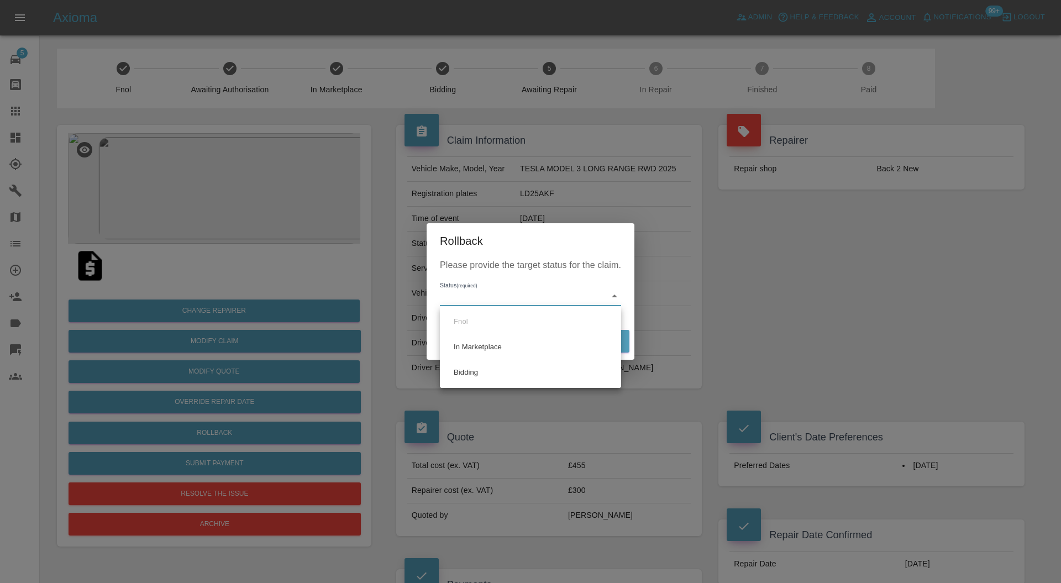
click at [505, 367] on li "Bidding" at bounding box center [531, 372] width 176 height 25
type input "bidding"
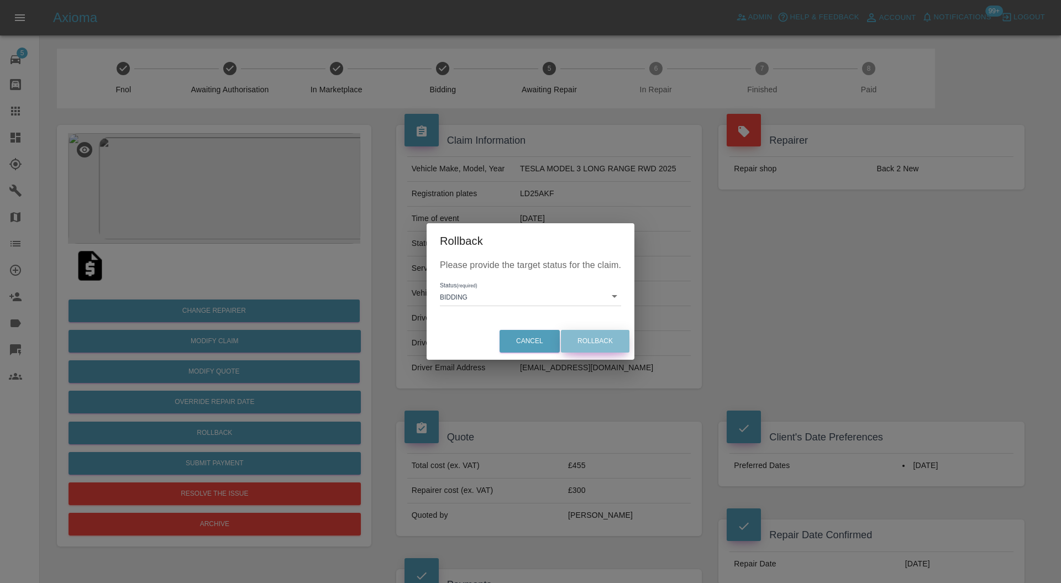
click at [601, 336] on button "Rollback" at bounding box center [595, 341] width 69 height 23
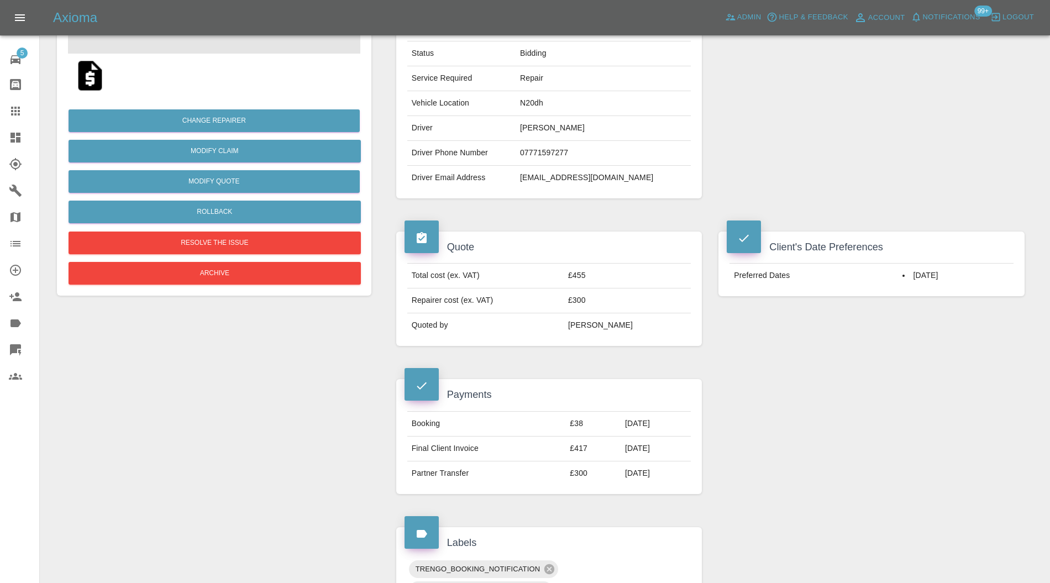
scroll to position [393, 0]
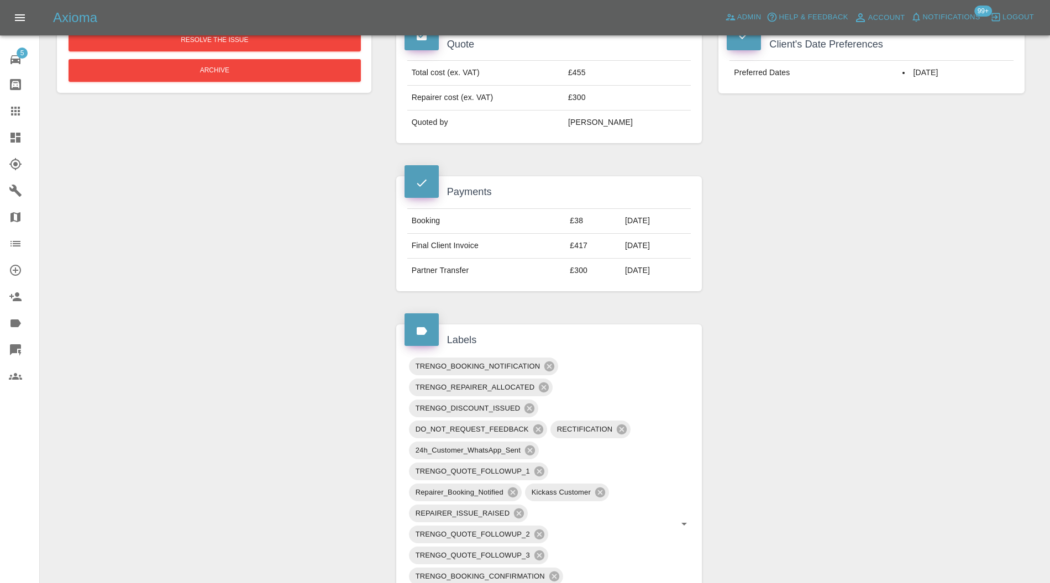
click at [547, 360] on icon at bounding box center [549, 366] width 12 height 12
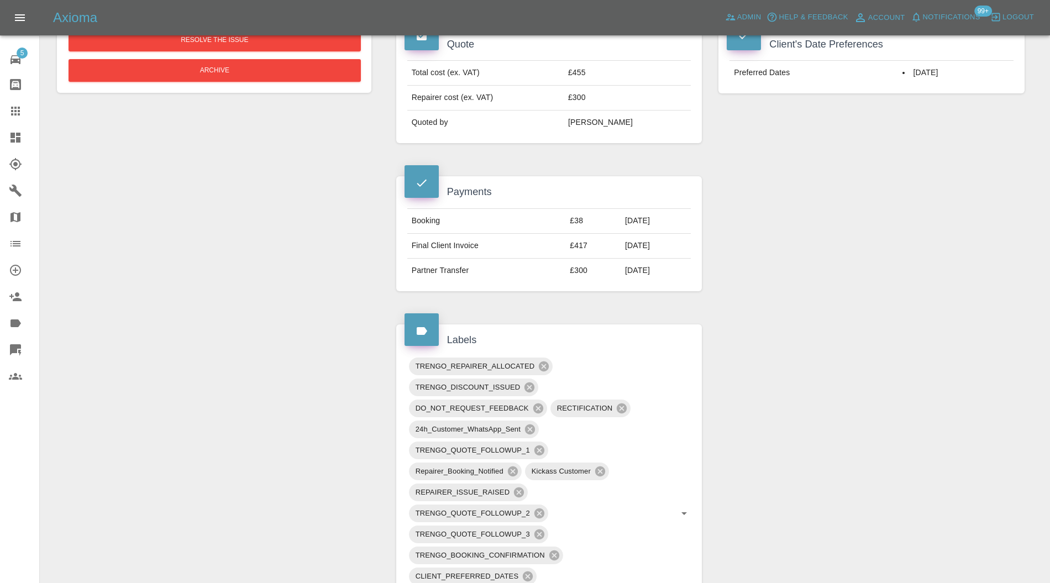
click at [530, 424] on icon at bounding box center [530, 429] width 10 height 10
click at [511, 445] on icon at bounding box center [513, 450] width 12 height 12
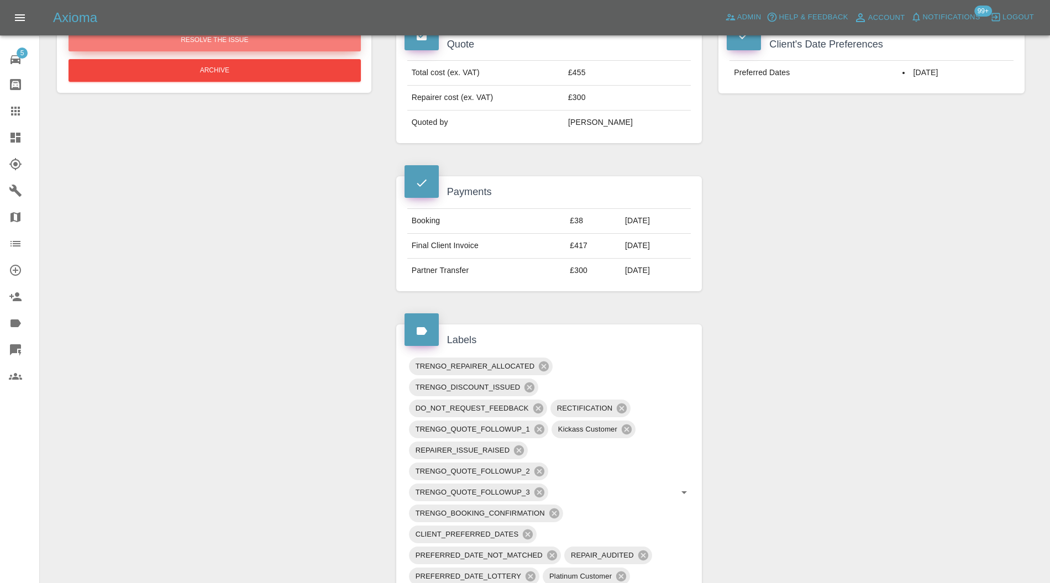
click at [276, 42] on button "Resolve the issue" at bounding box center [215, 40] width 292 height 23
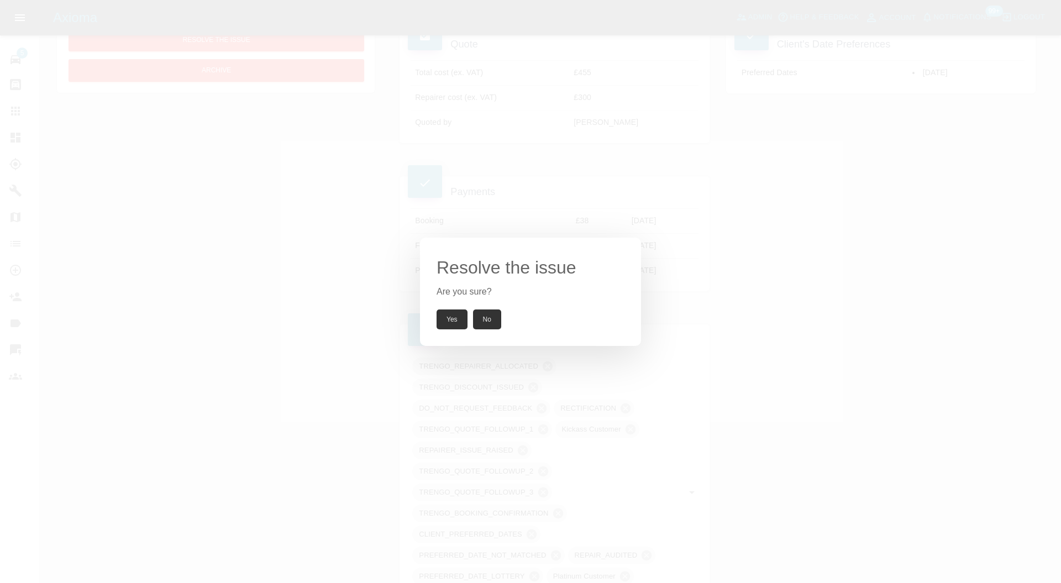
click at [445, 320] on button "Yes" at bounding box center [452, 319] width 31 height 20
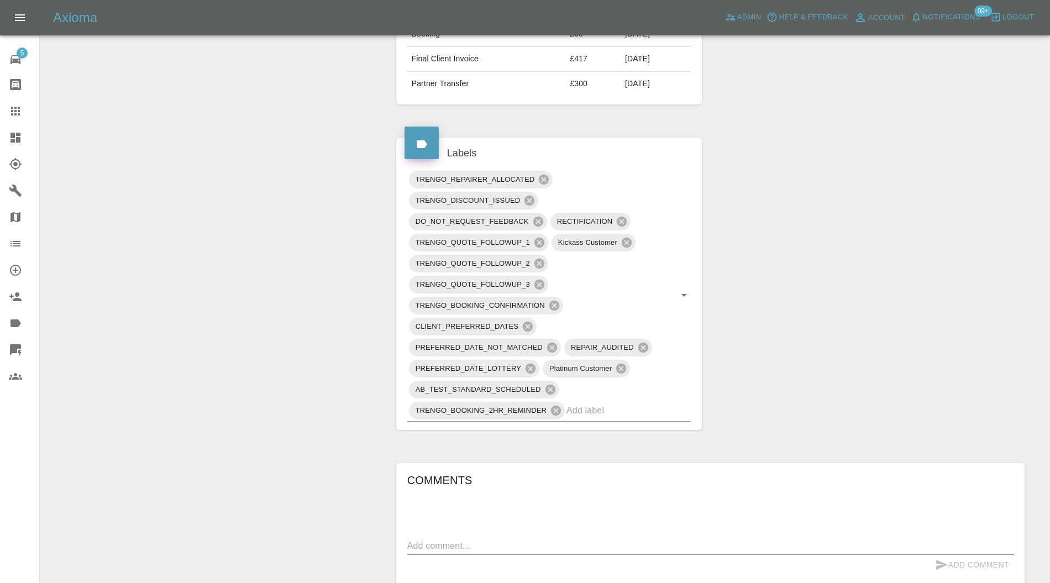
scroll to position [589, 0]
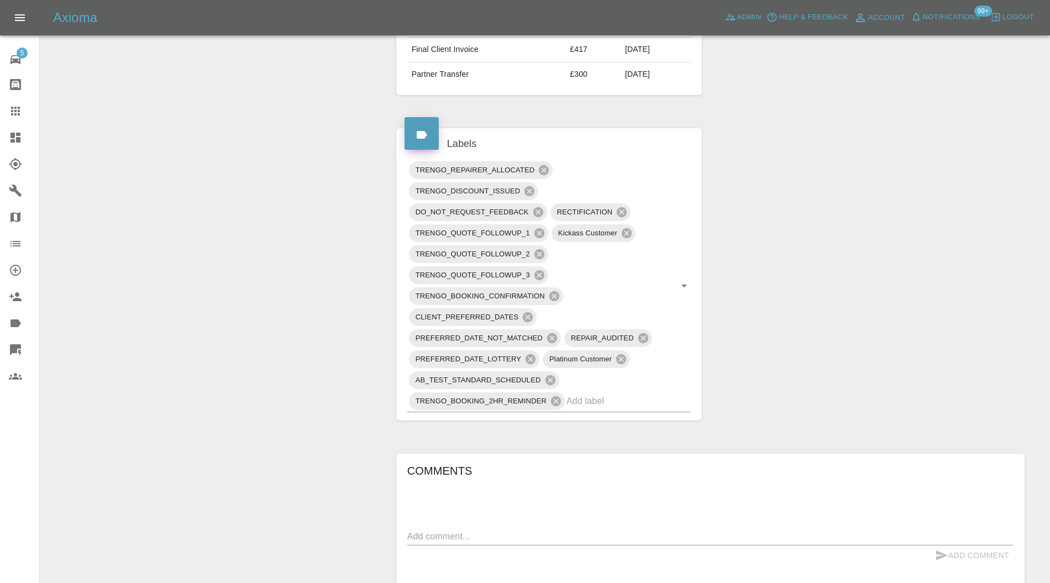
click at [548, 290] on icon at bounding box center [554, 296] width 12 height 12
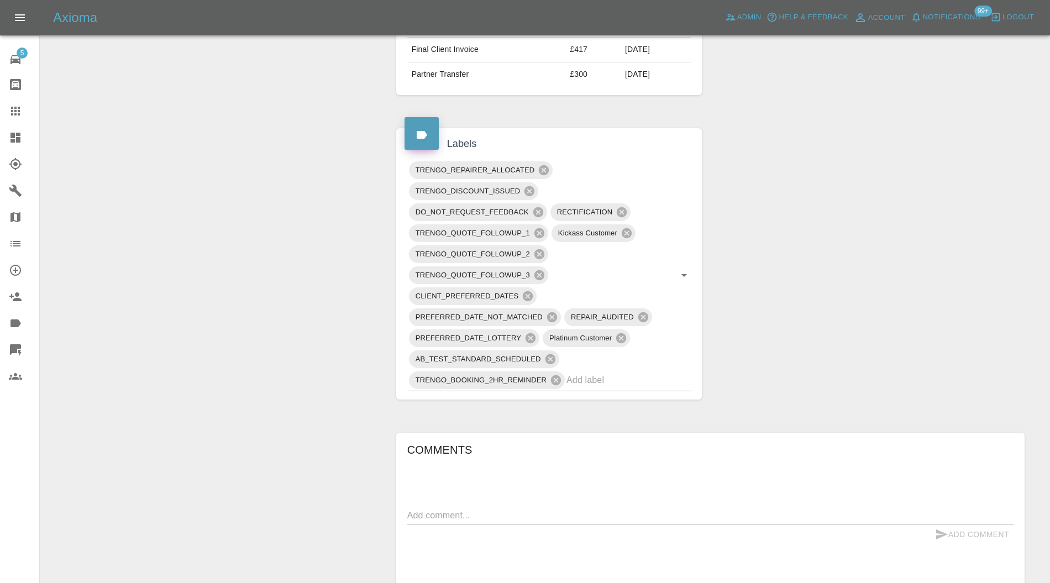
click at [558, 375] on icon at bounding box center [556, 380] width 12 height 12
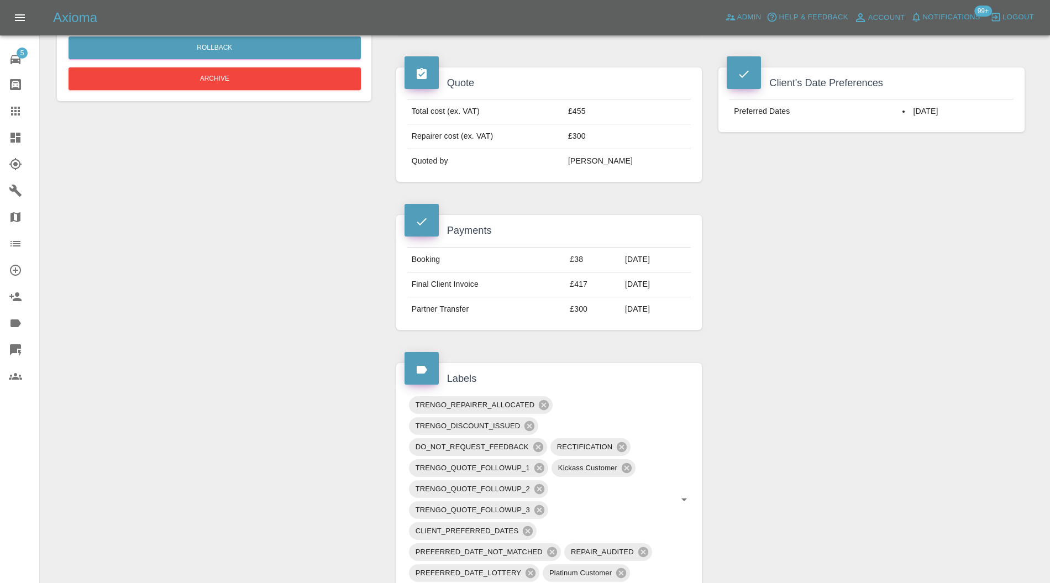
scroll to position [196, 0]
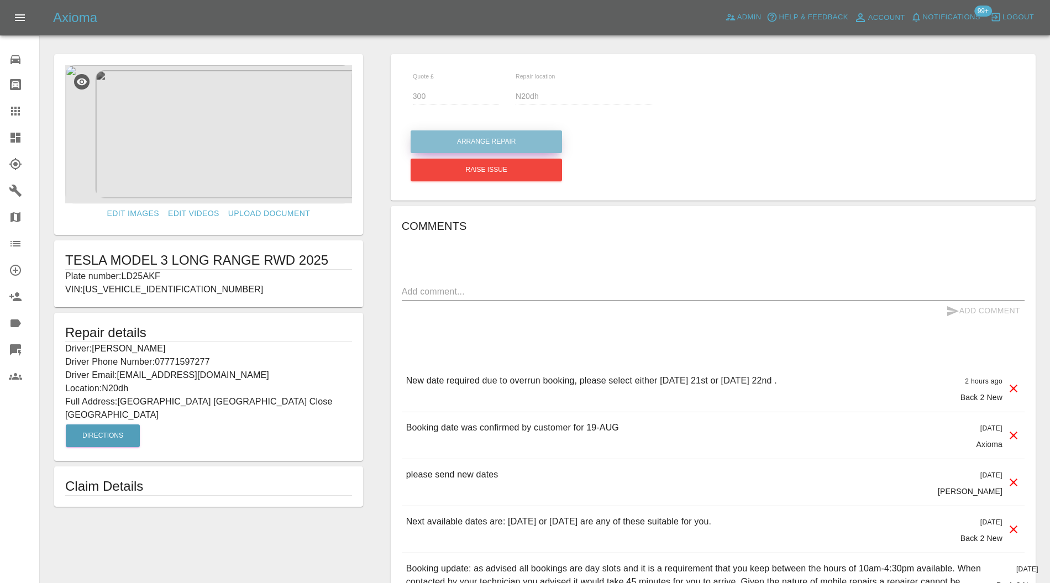
click at [502, 130] on button "Arrange Repair" at bounding box center [486, 141] width 151 height 23
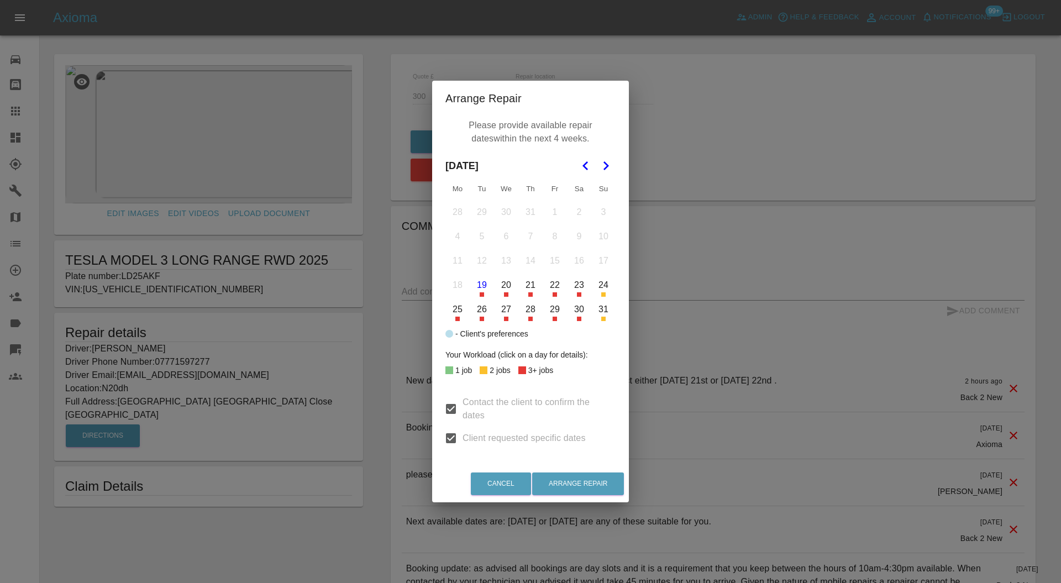
click at [535, 288] on button "21" at bounding box center [530, 285] width 23 height 23
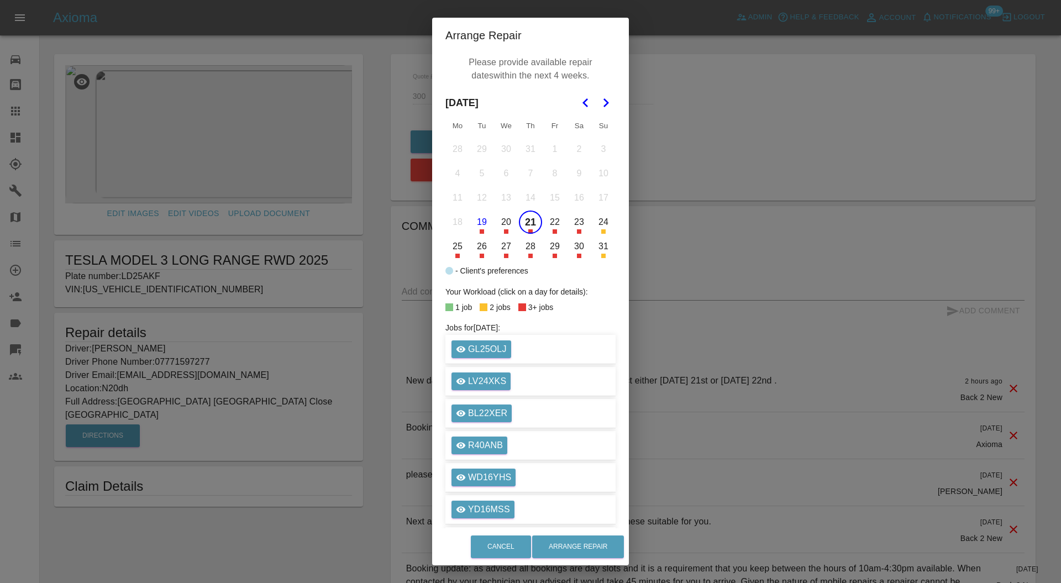
click at [547, 217] on button "22" at bounding box center [554, 222] width 23 height 23
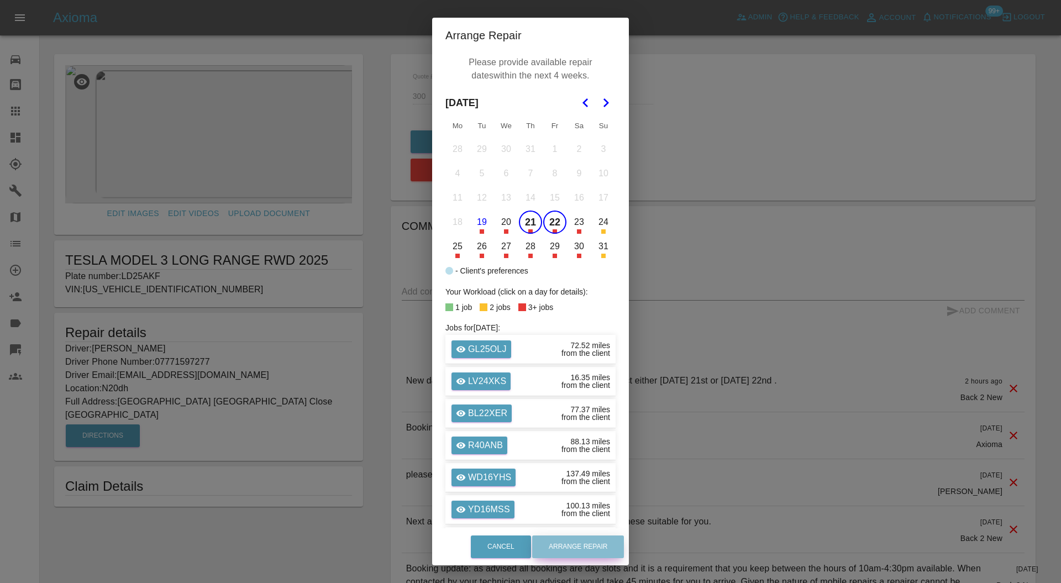
click at [574, 539] on button "Arrange Repair" at bounding box center [578, 546] width 92 height 23
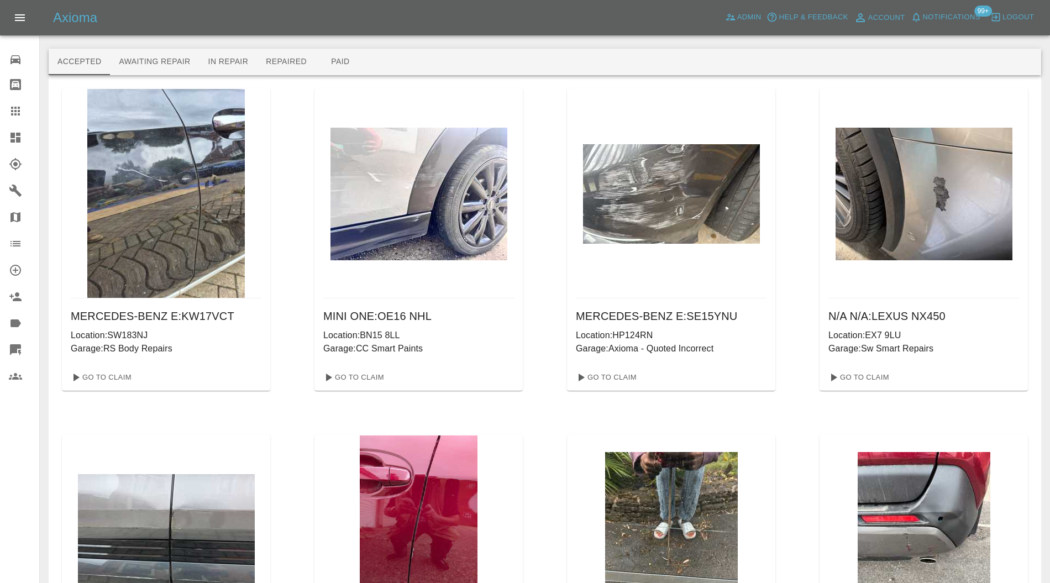
click at [13, 136] on icon at bounding box center [15, 138] width 10 height 10
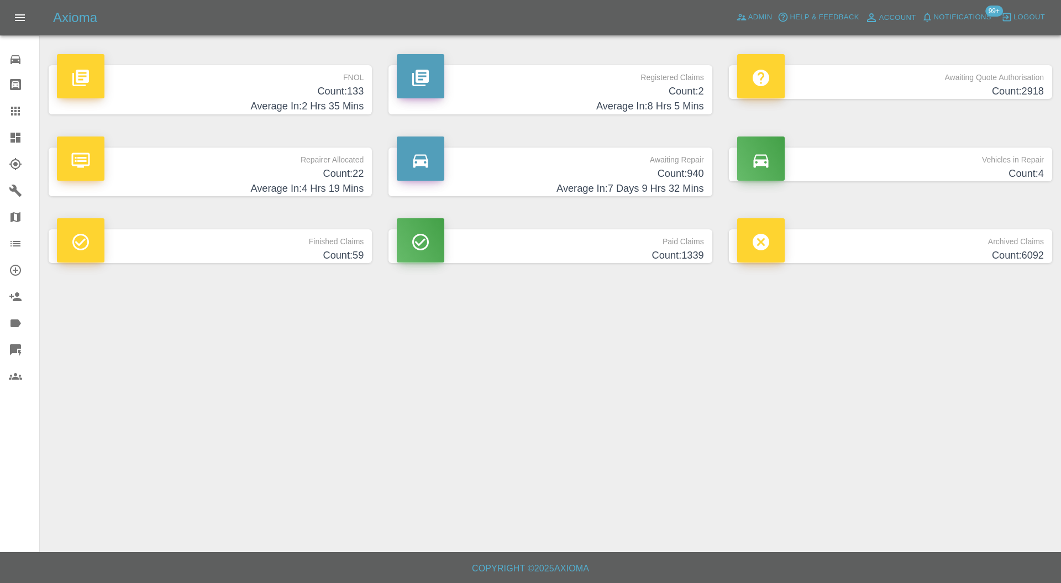
click at [580, 166] on h4 "Count: 940" at bounding box center [550, 173] width 307 height 15
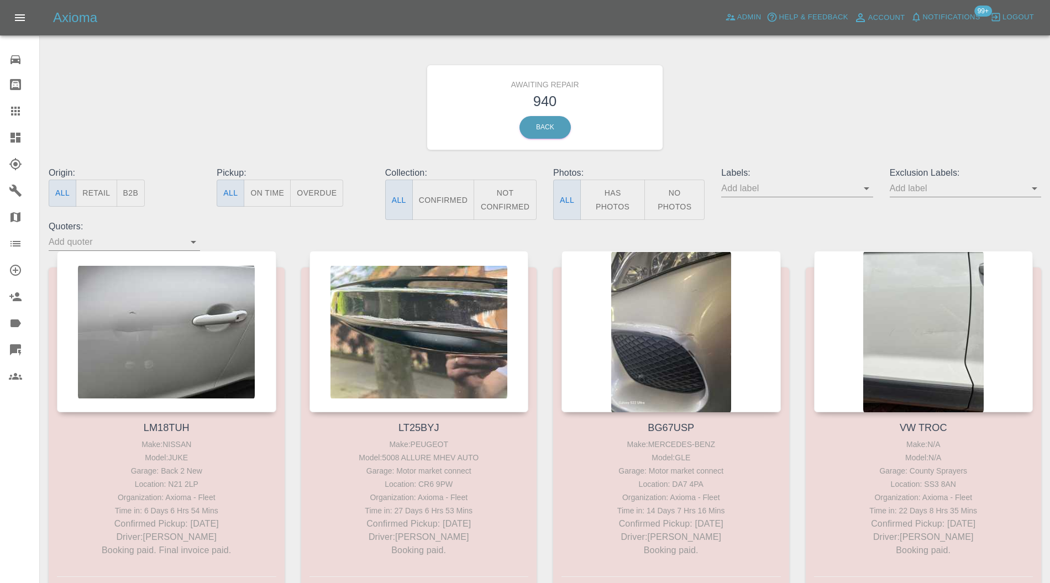
click at [448, 193] on button "Confirmed" at bounding box center [443, 200] width 62 height 40
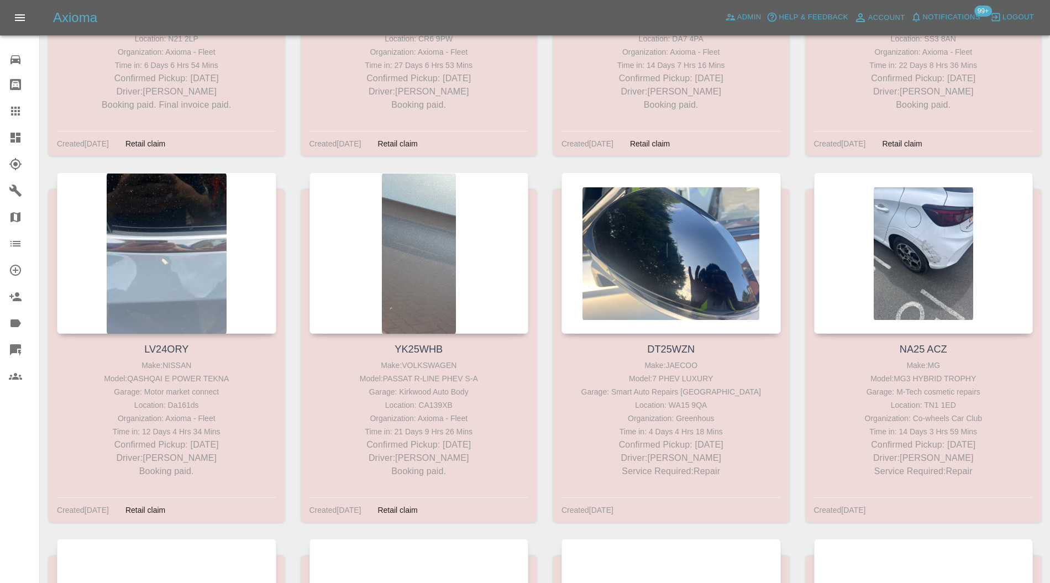
scroll to position [295, 0]
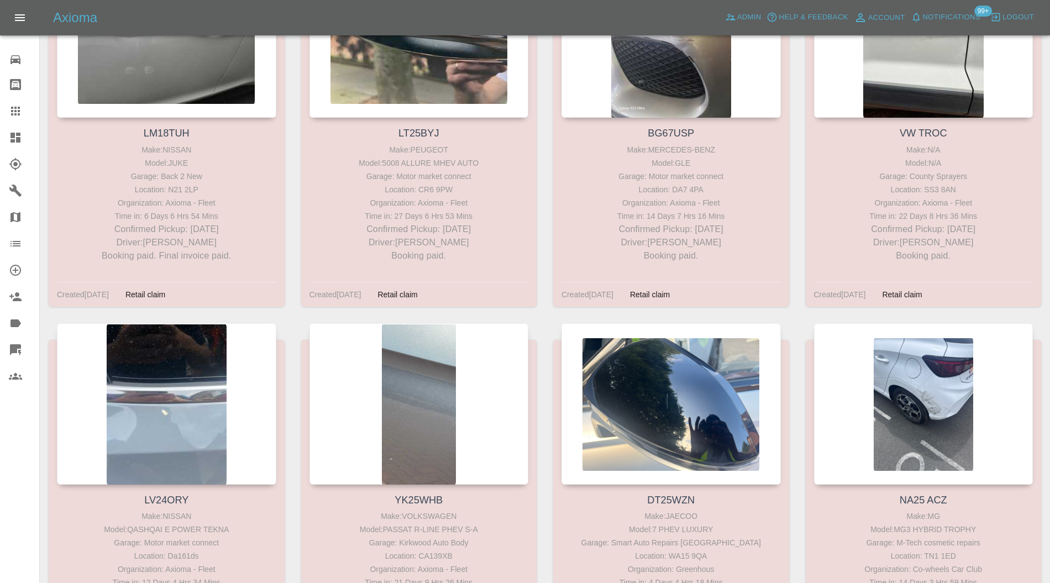
click at [13, 138] on icon at bounding box center [15, 138] width 10 height 10
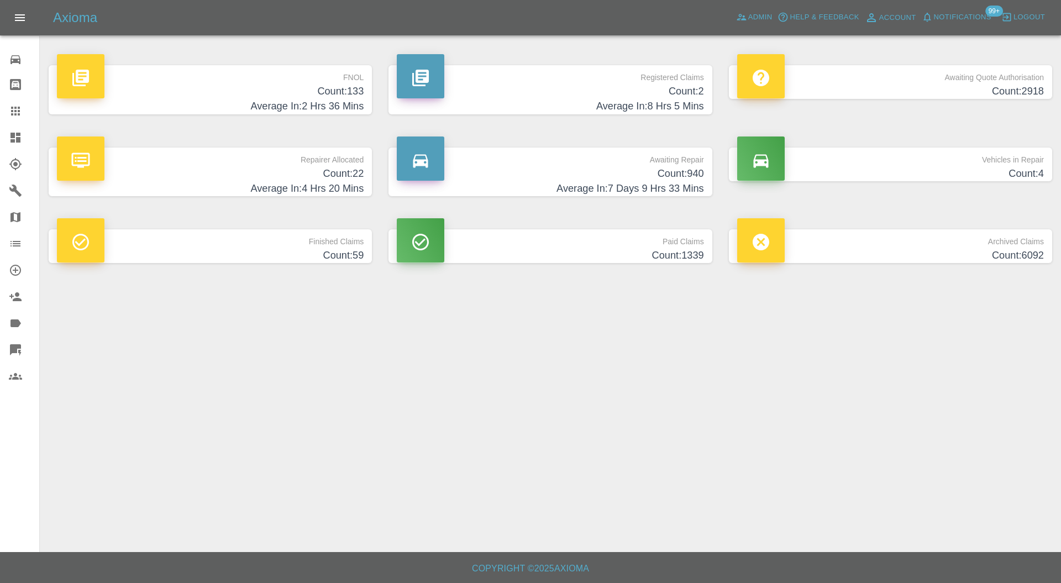
click at [869, 172] on h4 "Count: 4" at bounding box center [890, 173] width 307 height 15
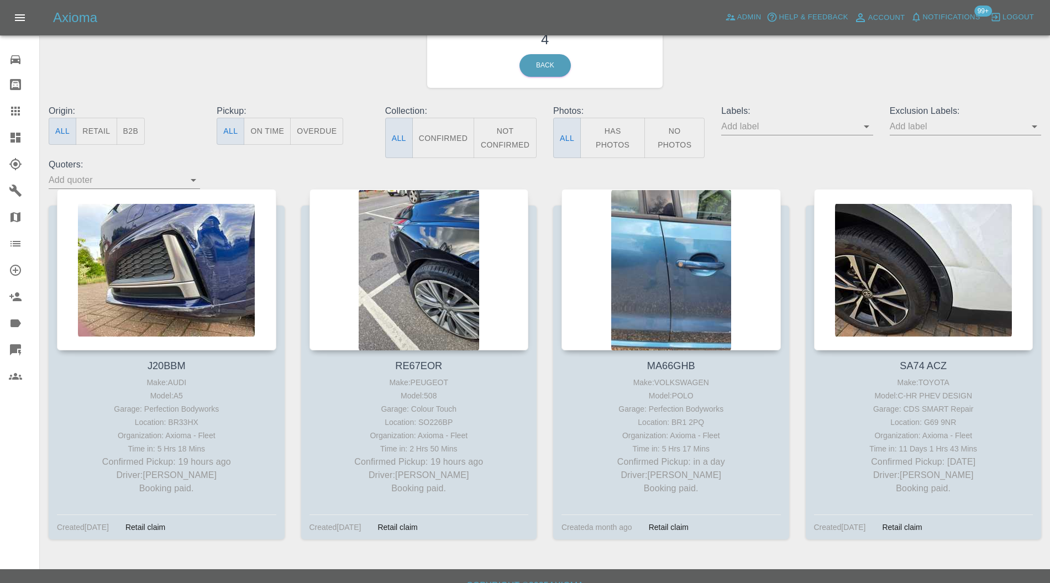
scroll to position [78, 0]
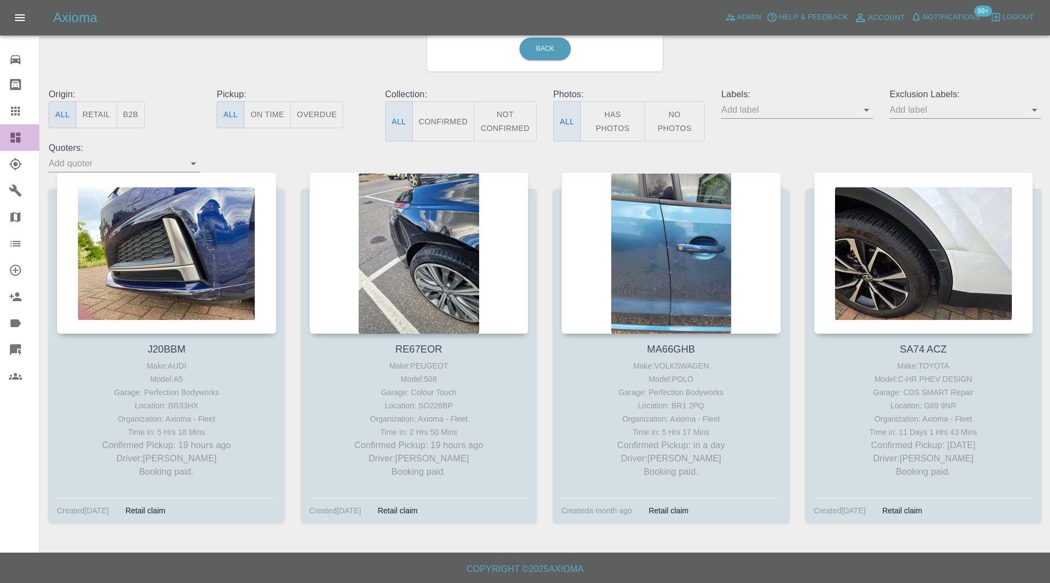
click at [19, 134] on icon at bounding box center [15, 138] width 10 height 10
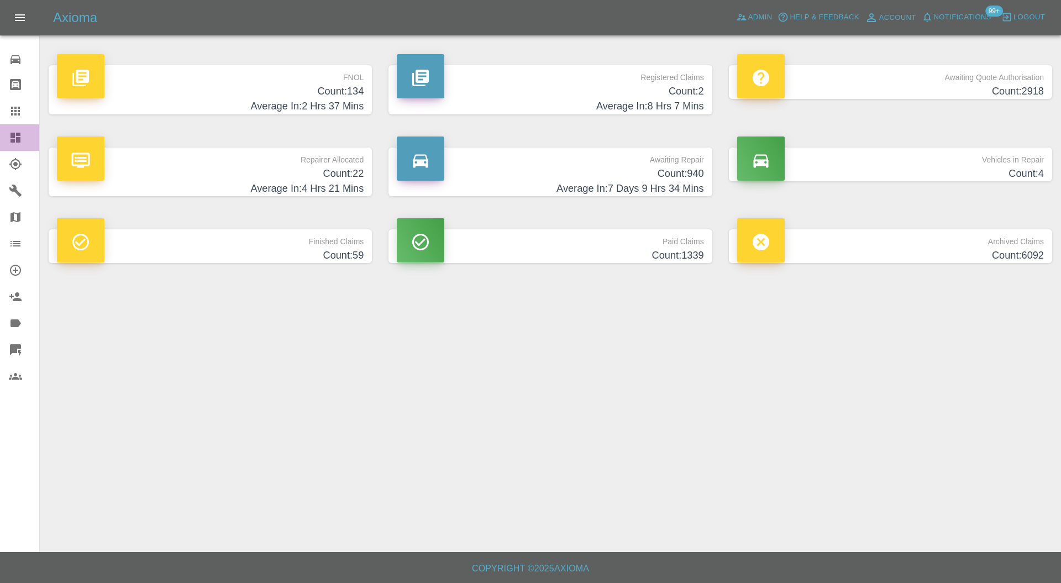
click at [14, 135] on icon at bounding box center [15, 138] width 10 height 10
